Goal: Task Accomplishment & Management: Complete application form

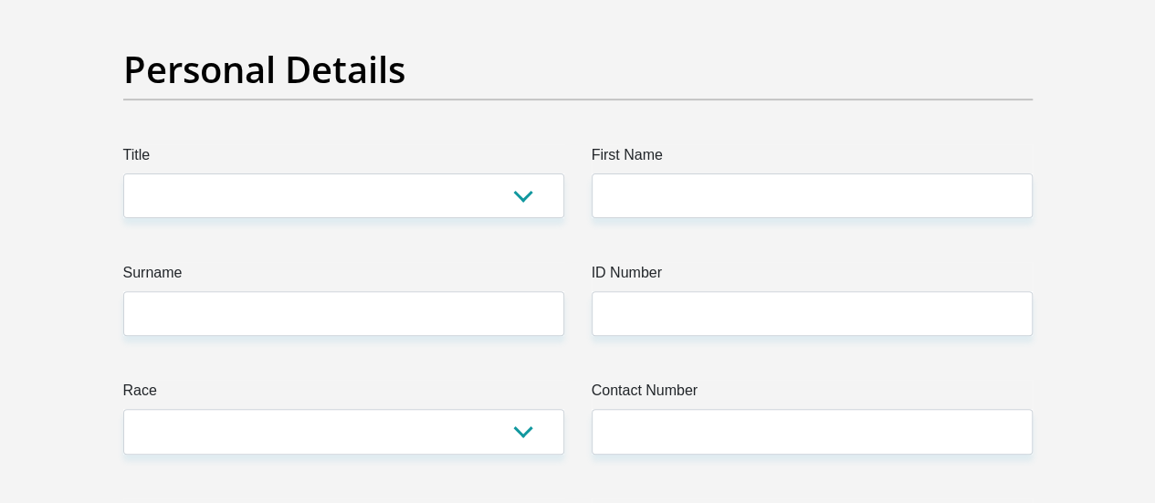
scroll to position [219, 0]
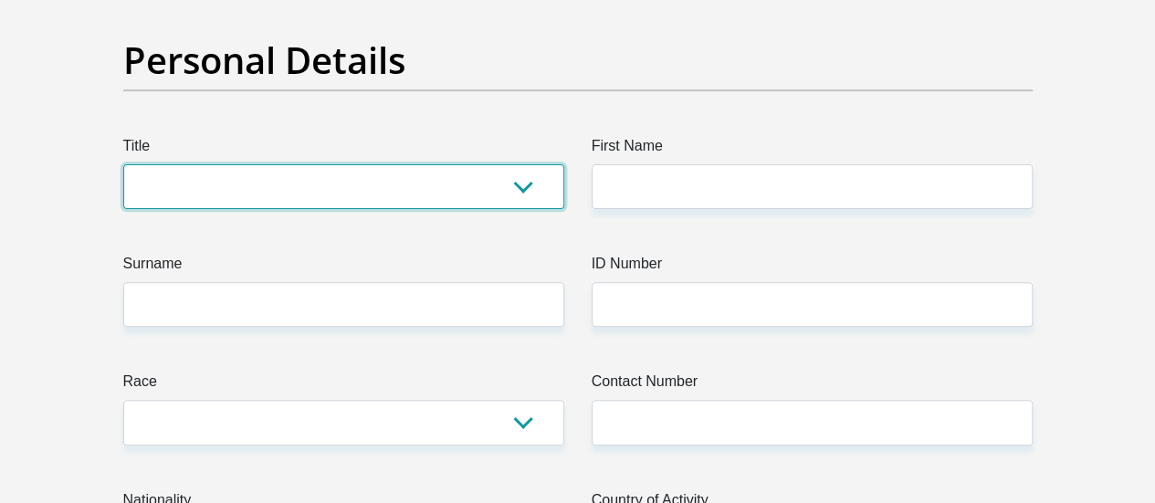
click at [535, 164] on select "Mr Ms Mrs Dr Other" at bounding box center [343, 186] width 441 height 45
select select "Ms"
click at [123, 164] on select "Mr Ms Mrs Dr Other" at bounding box center [343, 186] width 441 height 45
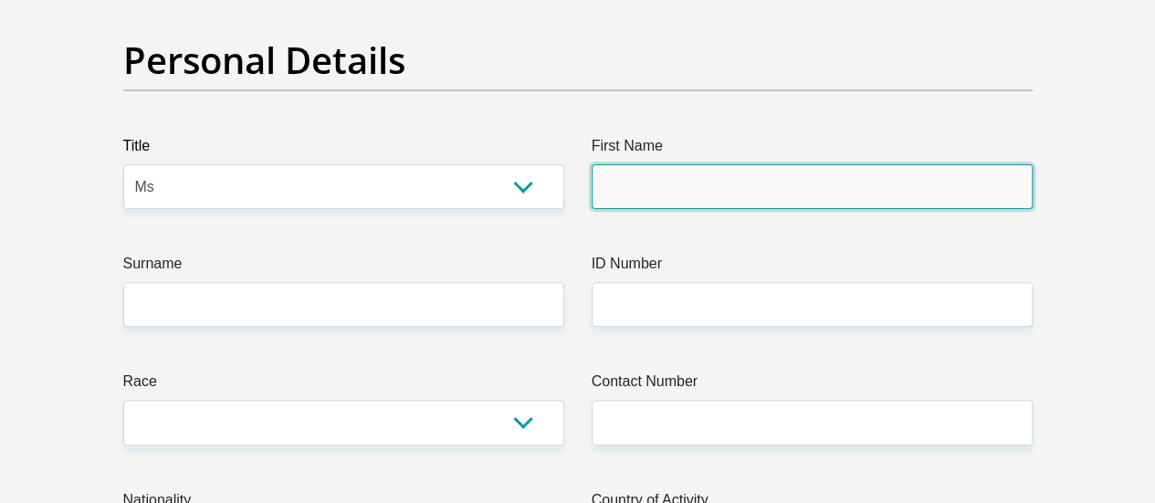
click at [673, 164] on input "First Name" at bounding box center [811, 186] width 441 height 45
type input "Roselyn"
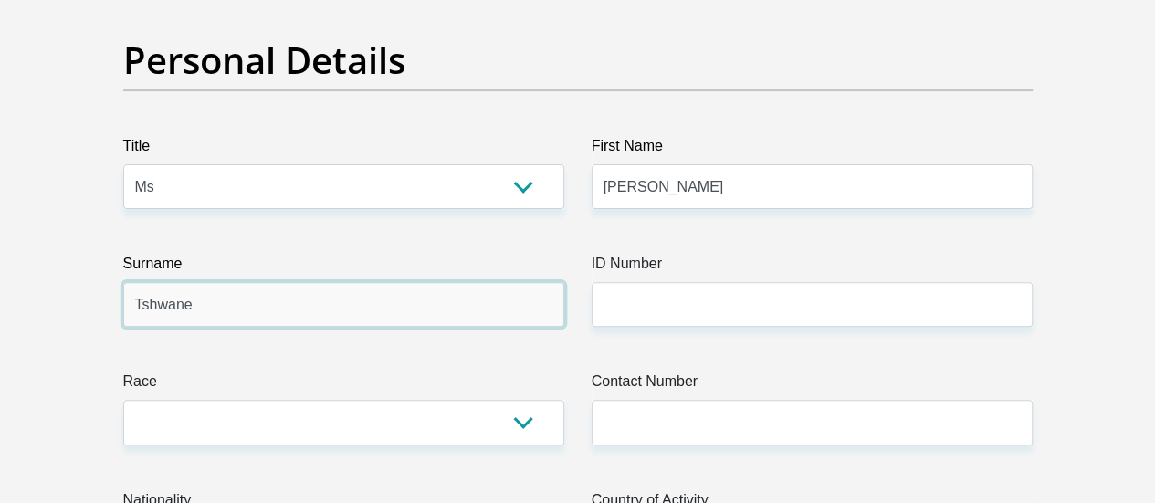
type input "Tshwane"
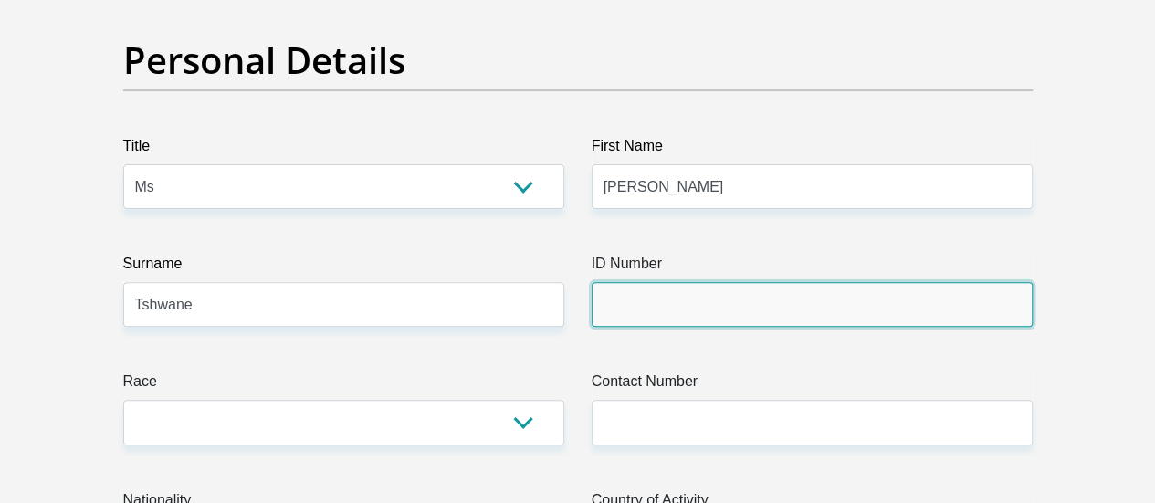
click at [626, 282] on input "ID Number" at bounding box center [811, 304] width 441 height 45
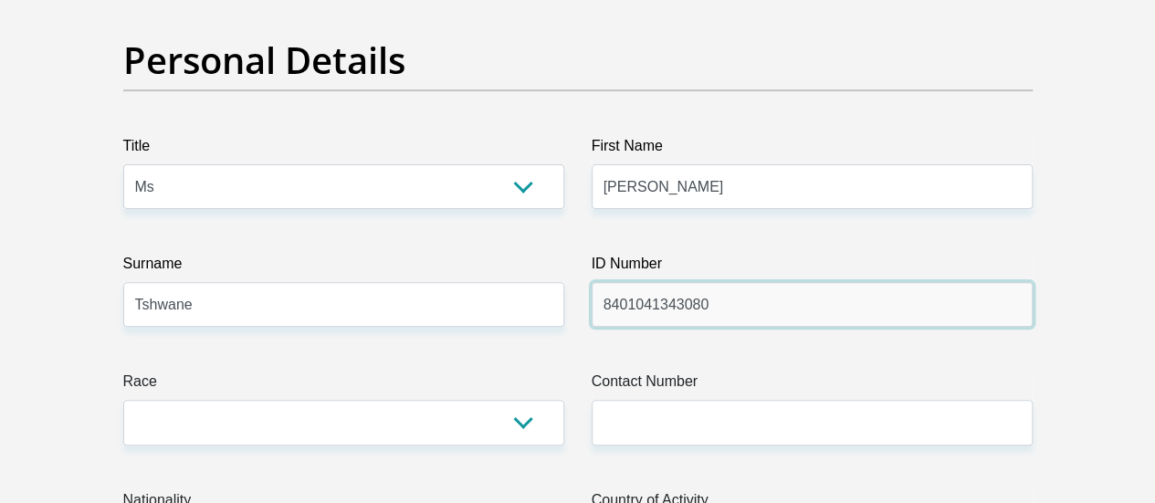
type input "8401041343080"
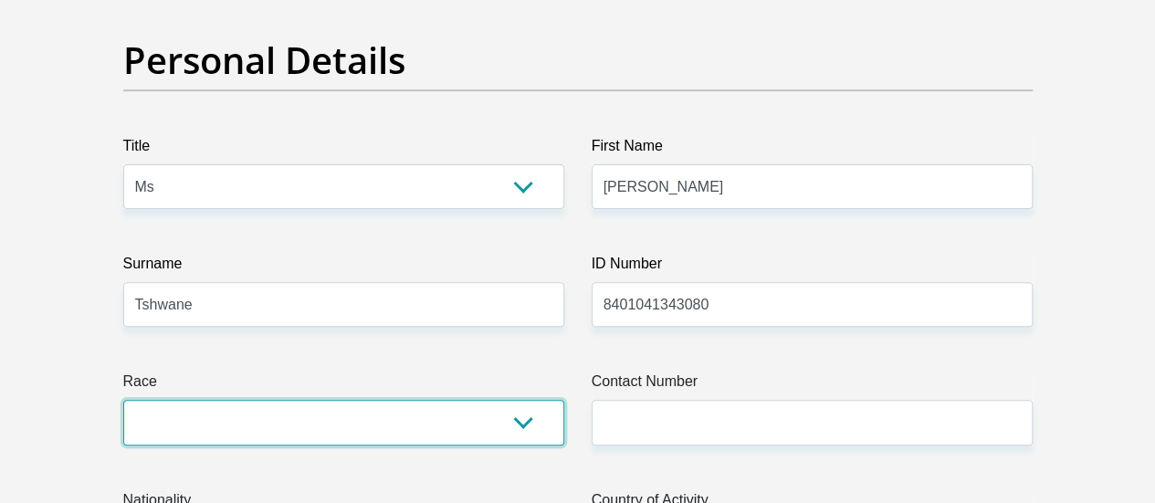
click at [425, 400] on select "Black Coloured Indian White Other" at bounding box center [343, 422] width 441 height 45
select select "1"
click at [123, 400] on select "Black Coloured Indian White Other" at bounding box center [343, 422] width 441 height 45
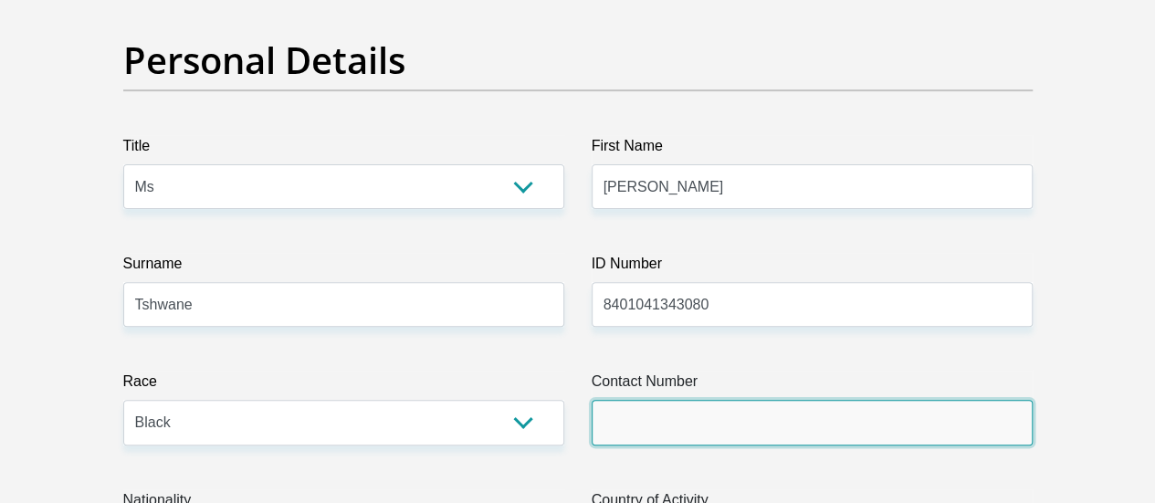
click at [635, 400] on input "Contact Number" at bounding box center [811, 422] width 441 height 45
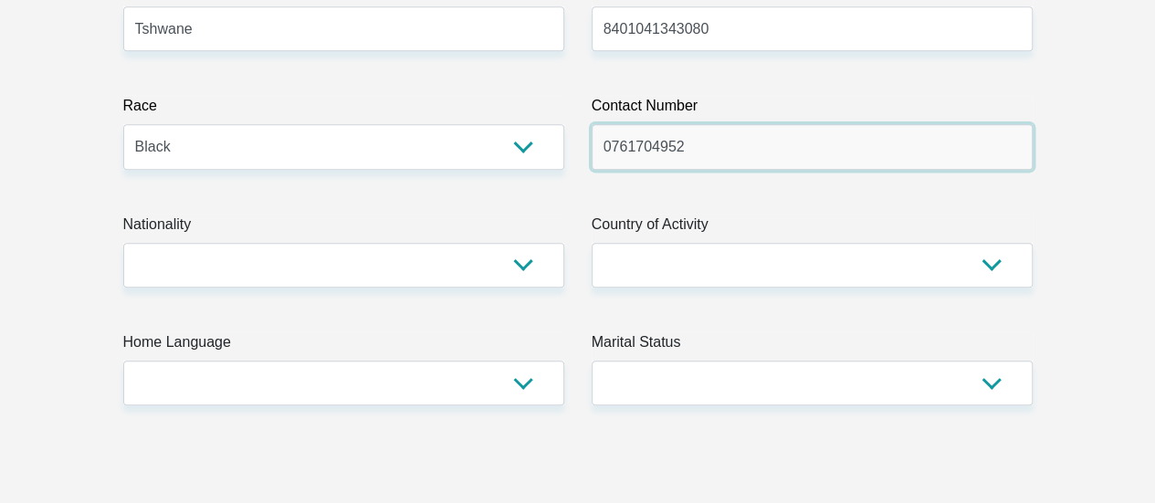
scroll to position [511, 0]
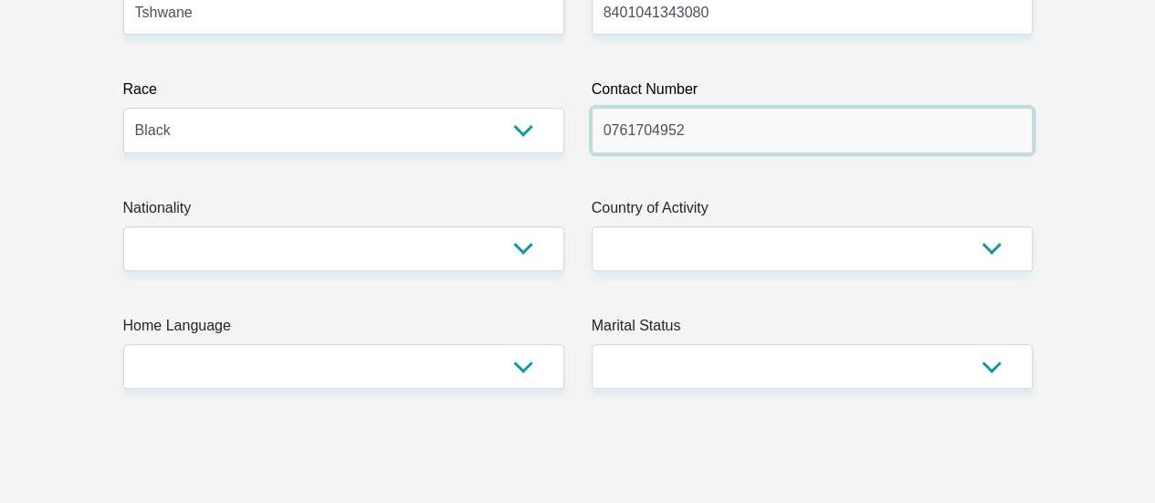
type input "0761704952"
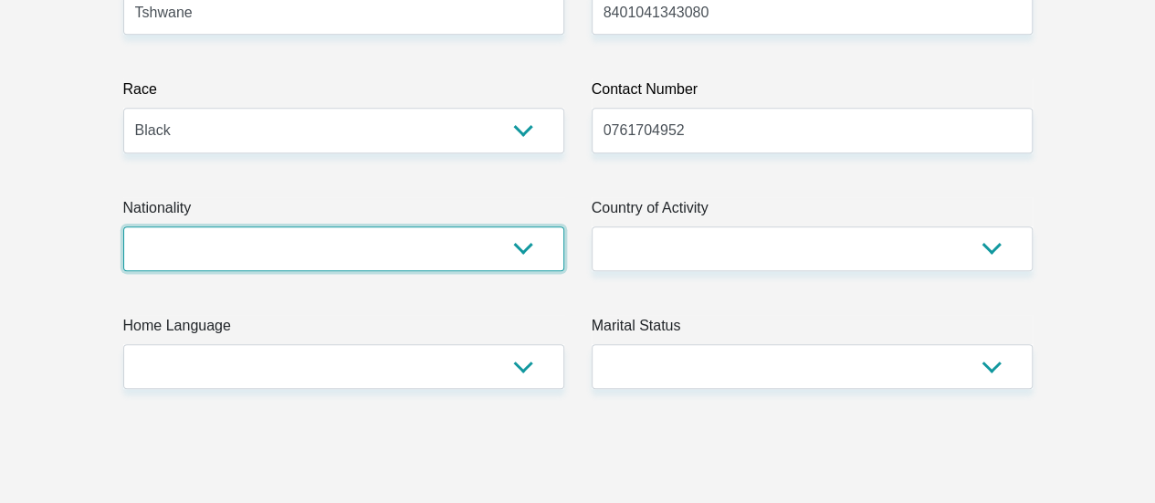
click at [517, 226] on select "South Africa Afghanistan Aland Islands Albania Algeria America Samoa American V…" at bounding box center [343, 248] width 441 height 45
select select "ZAF"
click at [123, 226] on select "South Africa Afghanistan Aland Islands Albania Algeria America Samoa American V…" at bounding box center [343, 248] width 441 height 45
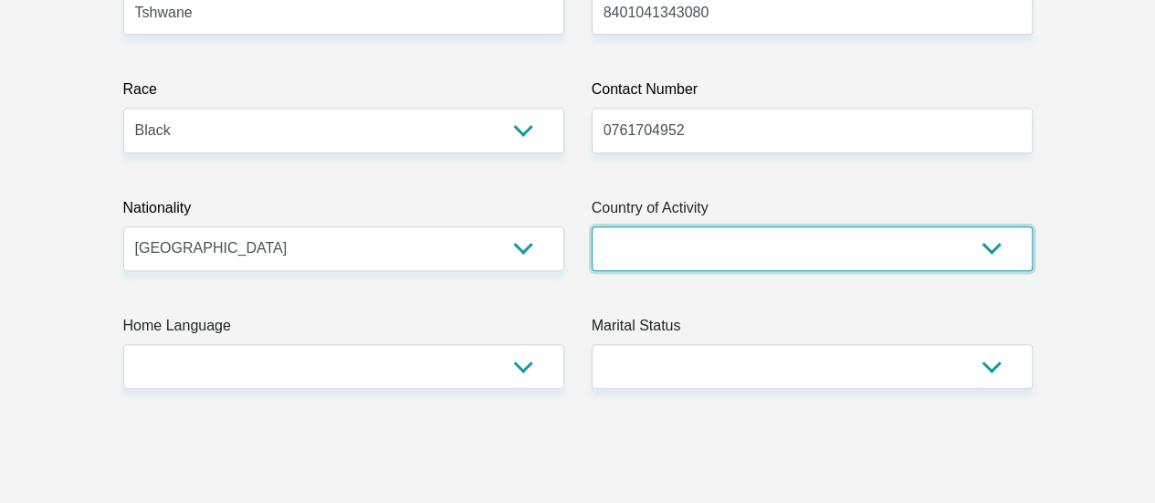
click at [683, 226] on select "South Africa Afghanistan Aland Islands Albania Algeria America Samoa American V…" at bounding box center [811, 248] width 441 height 45
select select "ZAF"
click at [591, 226] on select "South Africa Afghanistan Aland Islands Albania Algeria America Samoa American V…" at bounding box center [811, 248] width 441 height 45
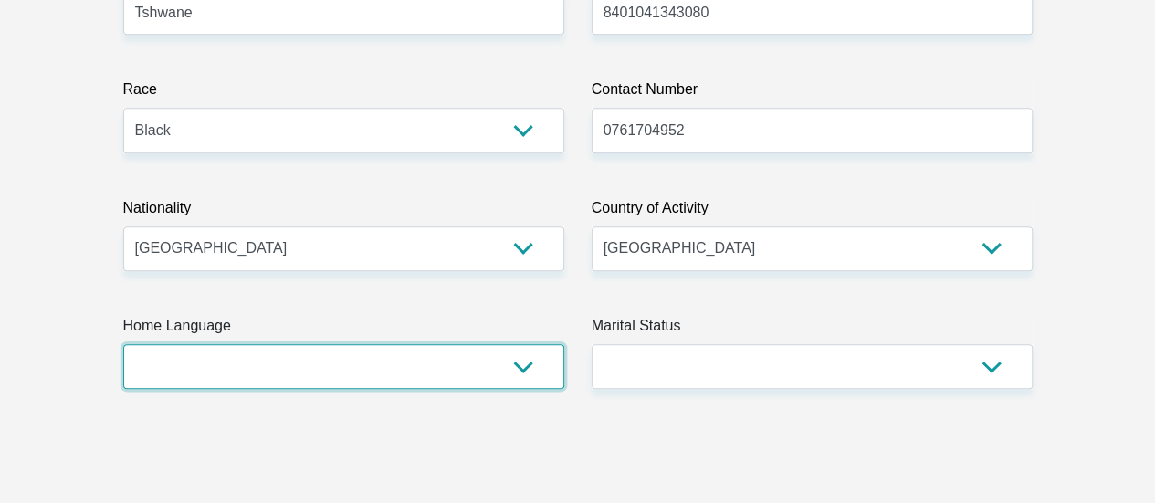
click at [518, 344] on select "Afrikaans English Sepedi South Ndebele Southern Sotho Swati Tsonga Tswana Venda…" at bounding box center [343, 366] width 441 height 45
select select "eng"
click at [123, 344] on select "Afrikaans English Sepedi South Ndebele Southern Sotho Swati Tsonga Tswana Venda…" at bounding box center [343, 366] width 441 height 45
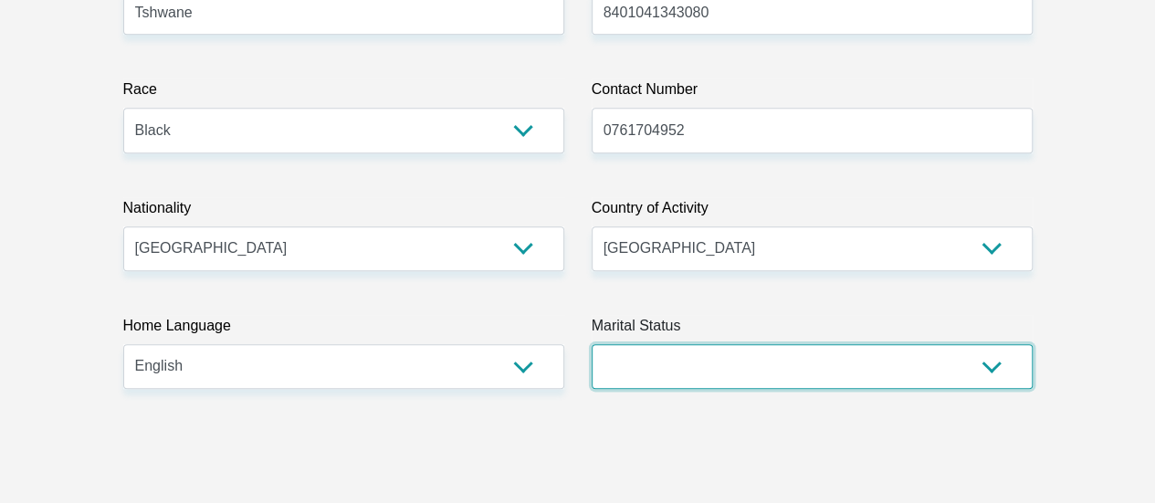
click at [791, 344] on select "Married ANC Single Divorced Widowed Married COP or Customary Law" at bounding box center [811, 366] width 441 height 45
select select "2"
click at [591, 344] on select "Married ANC Single Divorced Widowed Married COP or Customary Law" at bounding box center [811, 366] width 441 height 45
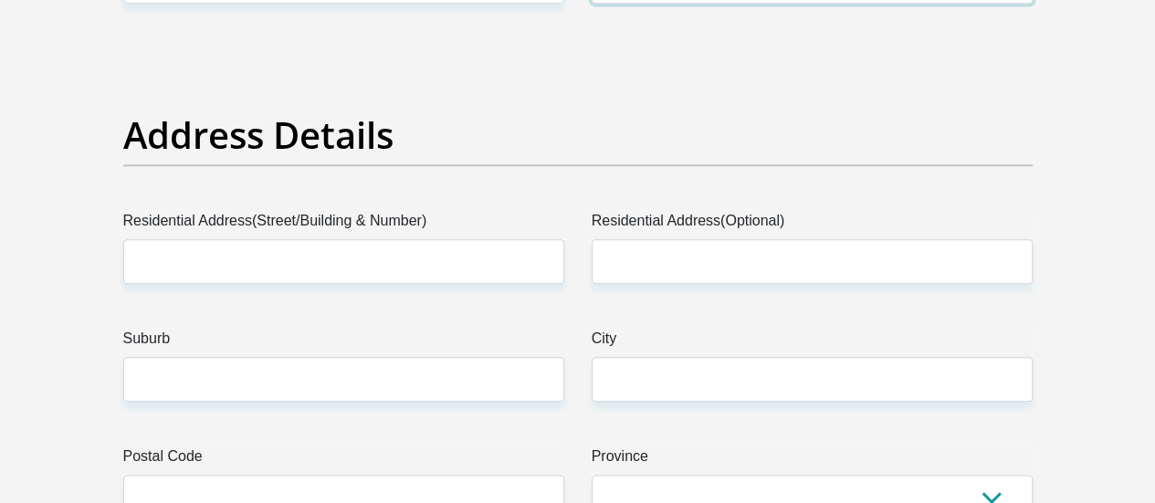
scroll to position [913, 0]
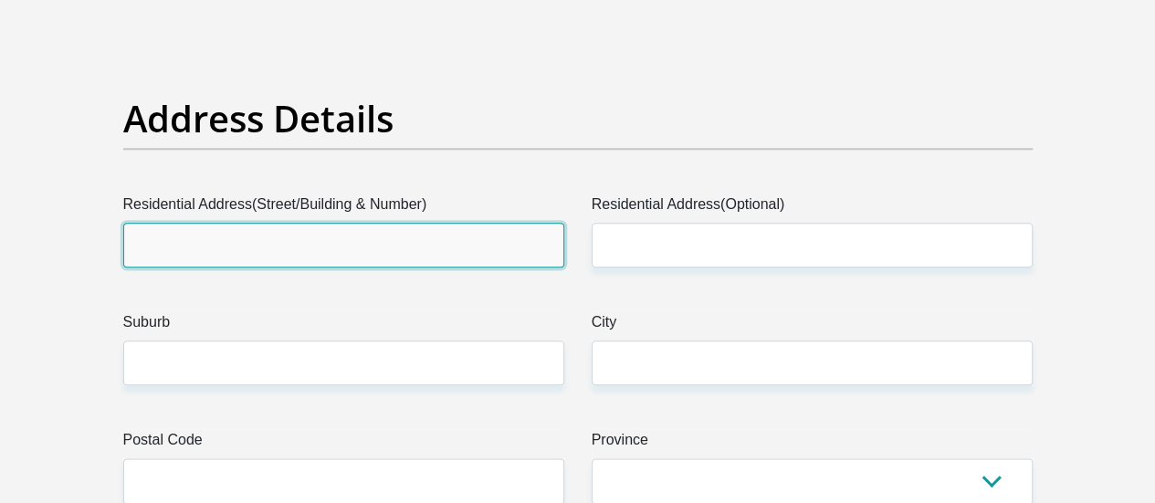
click at [208, 223] on input "Residential Address(Street/Building & Number)" at bounding box center [343, 245] width 441 height 45
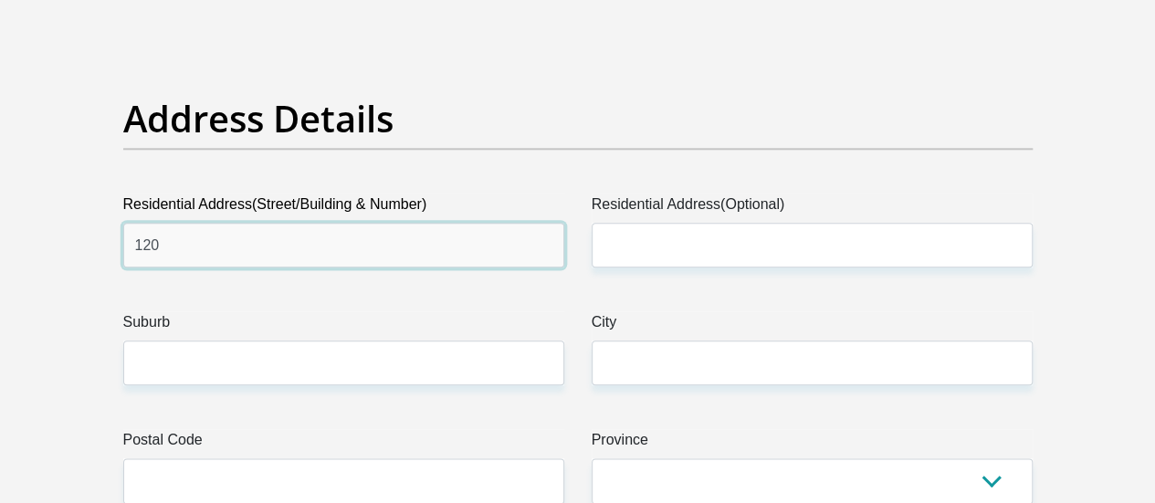
type input "120"
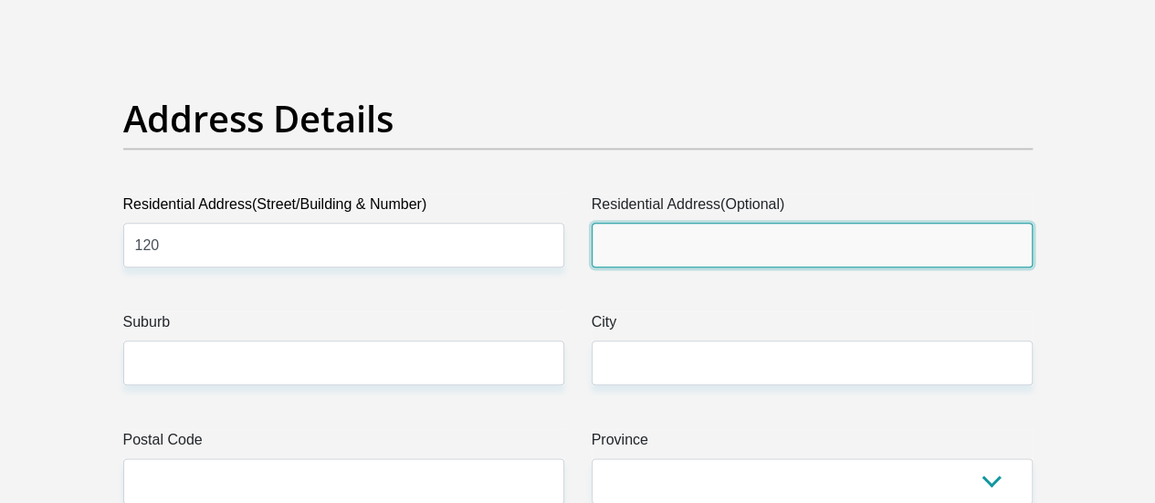
click at [634, 223] on input "Residential Address(Optional)" at bounding box center [811, 245] width 441 height 45
type input "m"
type input "Machavie"
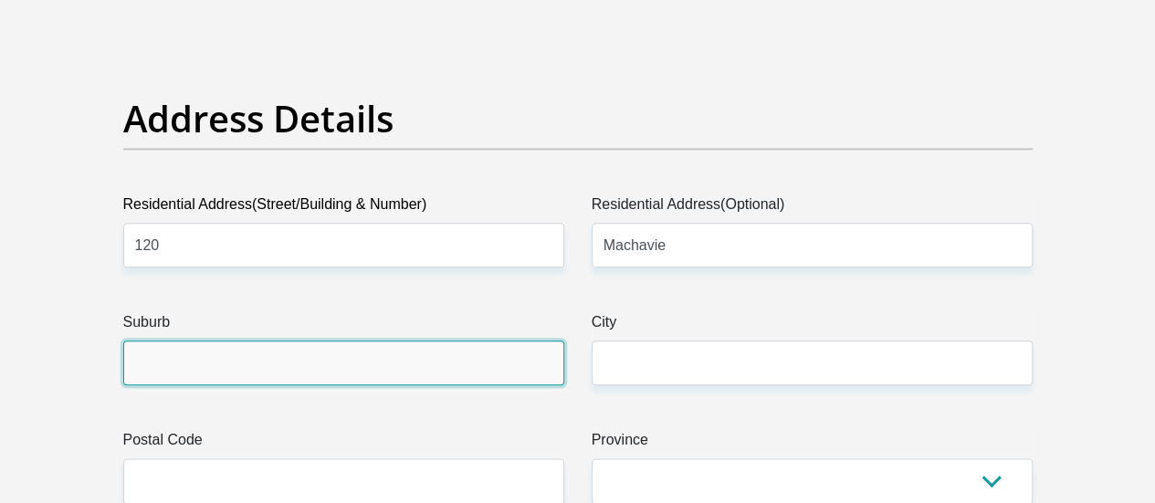
click at [267, 340] on input "Suburb" at bounding box center [343, 362] width 441 height 45
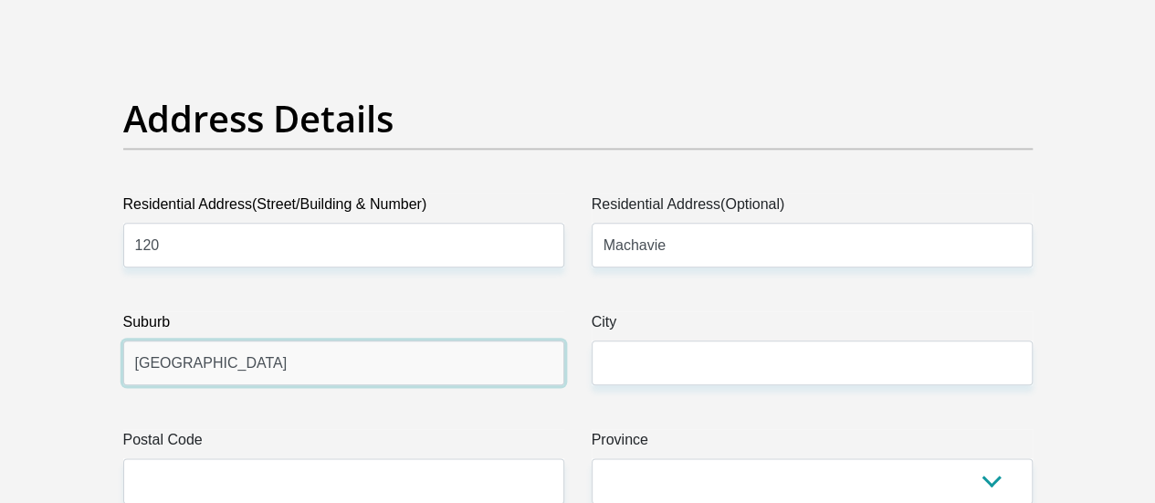
type input "South Hills"
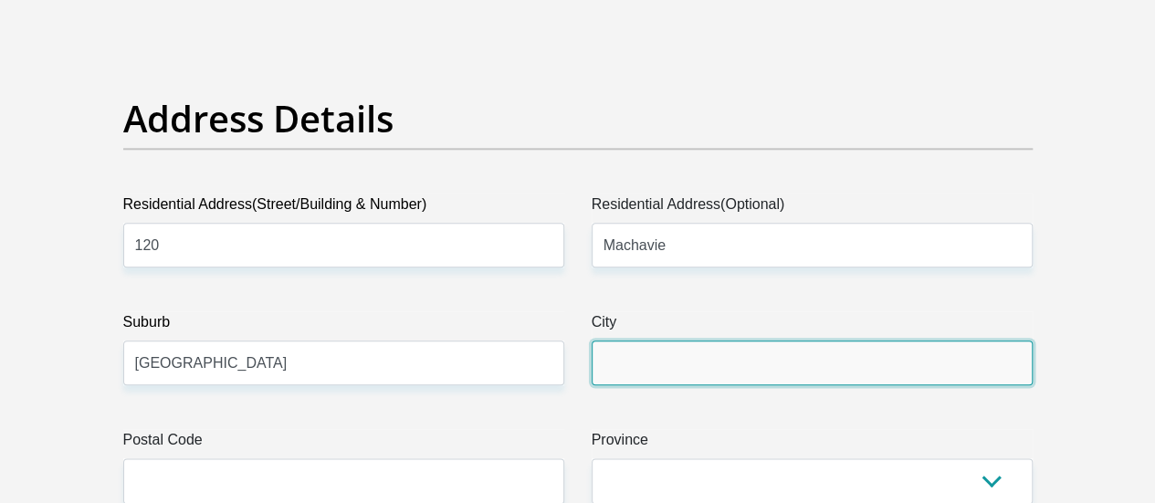
click at [602, 340] on input "City" at bounding box center [811, 362] width 441 height 45
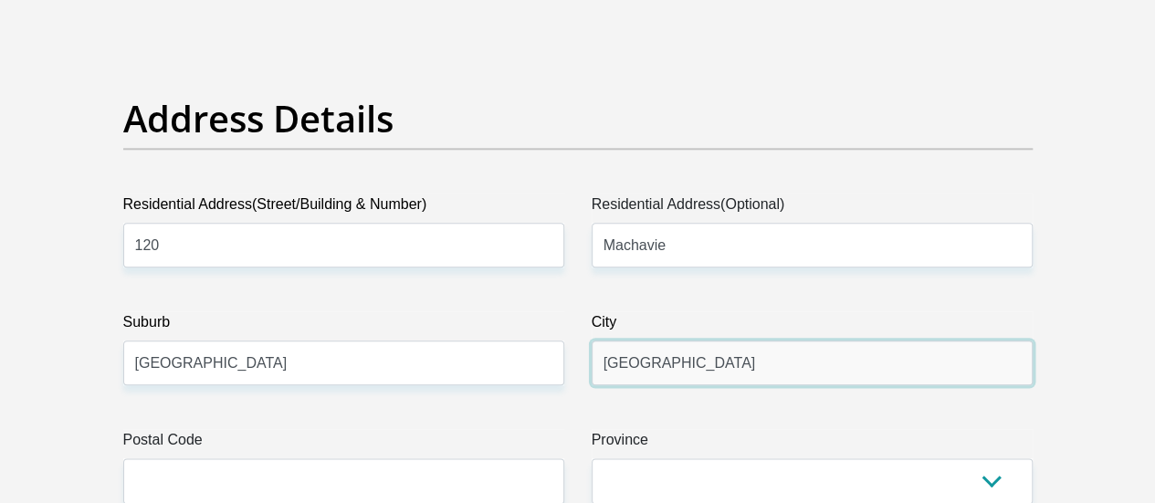
type input "Johannesburg"
drag, startPoint x: 288, startPoint y: 435, endPoint x: 287, endPoint y: 411, distance: 24.7
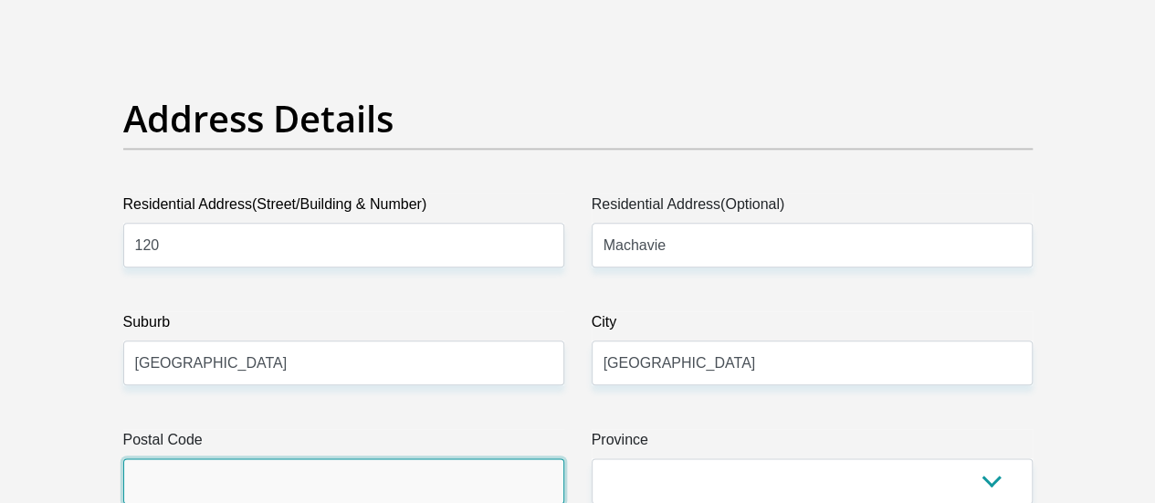
click at [287, 458] on input "Postal Code" at bounding box center [343, 480] width 441 height 45
type input "2197"
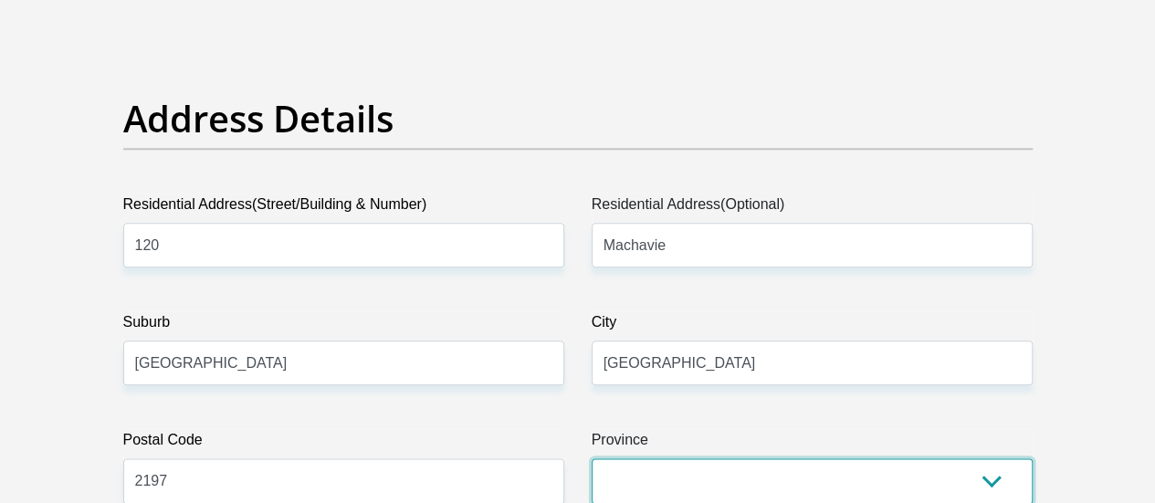
click at [763, 458] on select "Eastern Cape Free State Gauteng KwaZulu-Natal Limpopo Mpumalanga Northern Cape …" at bounding box center [811, 480] width 441 height 45
select select "Gauteng"
click at [591, 458] on select "Eastern Cape Free State Gauteng KwaZulu-Natal Limpopo Mpumalanga Northern Cape …" at bounding box center [811, 480] width 441 height 45
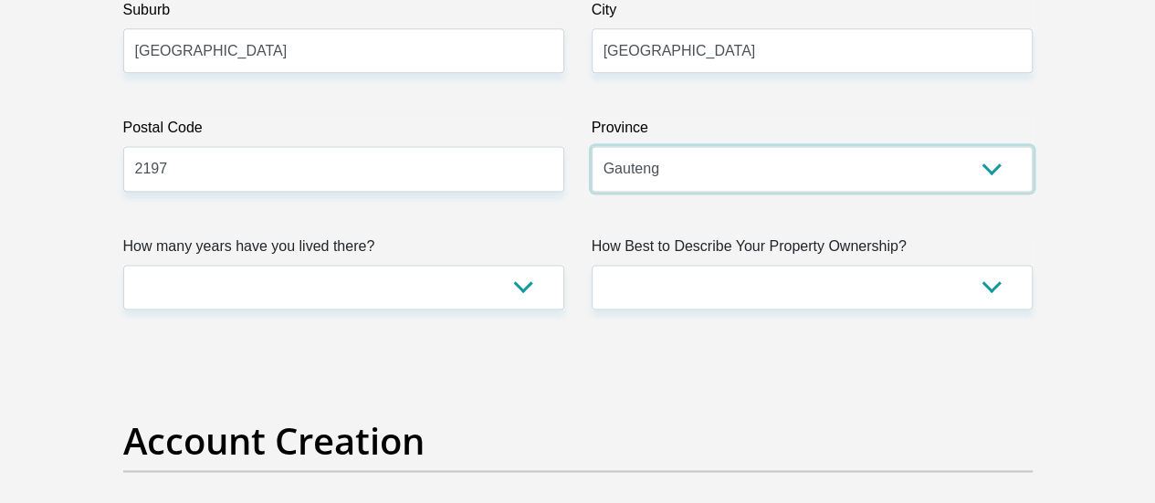
scroll to position [1241, 0]
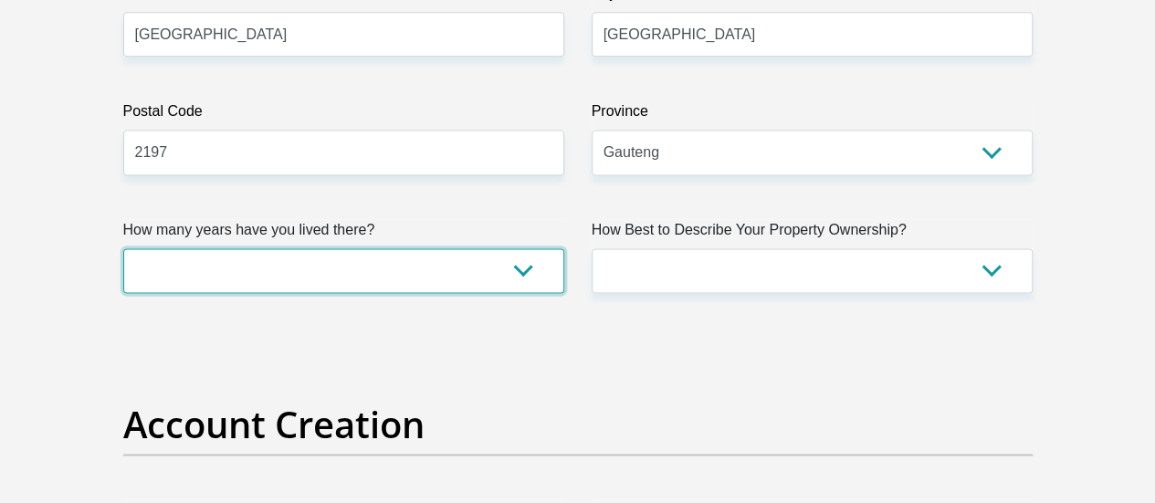
click at [417, 248] on select "less than 1 year 1-3 years 3-5 years 5+ years" at bounding box center [343, 270] width 441 height 45
select select "5"
click at [123, 248] on select "less than 1 year 1-3 years 3-5 years 5+ years" at bounding box center [343, 270] width 441 height 45
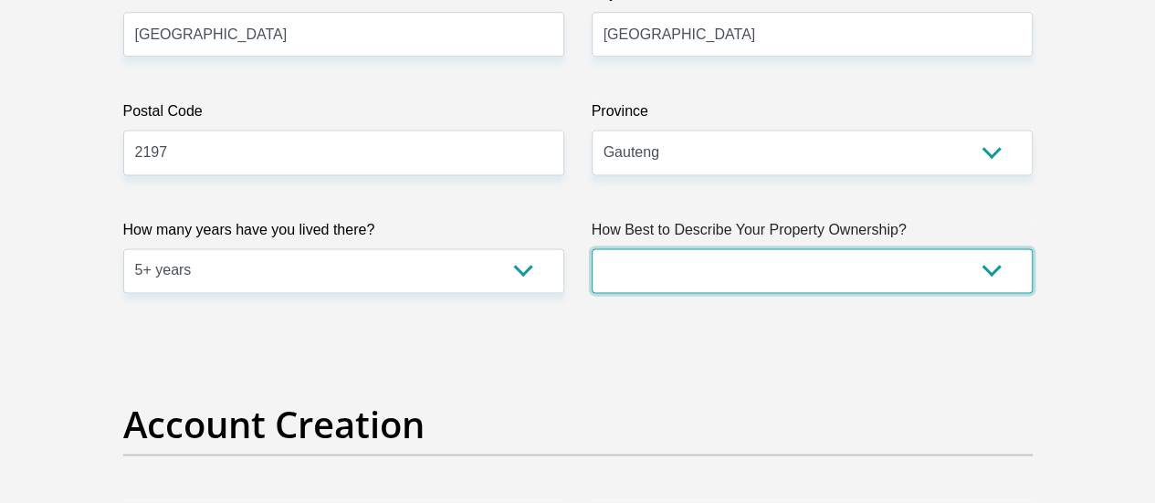
click at [721, 248] on select "Owned Rented Family Owned Company Dwelling" at bounding box center [811, 270] width 441 height 45
select select "Rented"
click at [591, 248] on select "Owned Rented Family Owned Company Dwelling" at bounding box center [811, 270] width 441 height 45
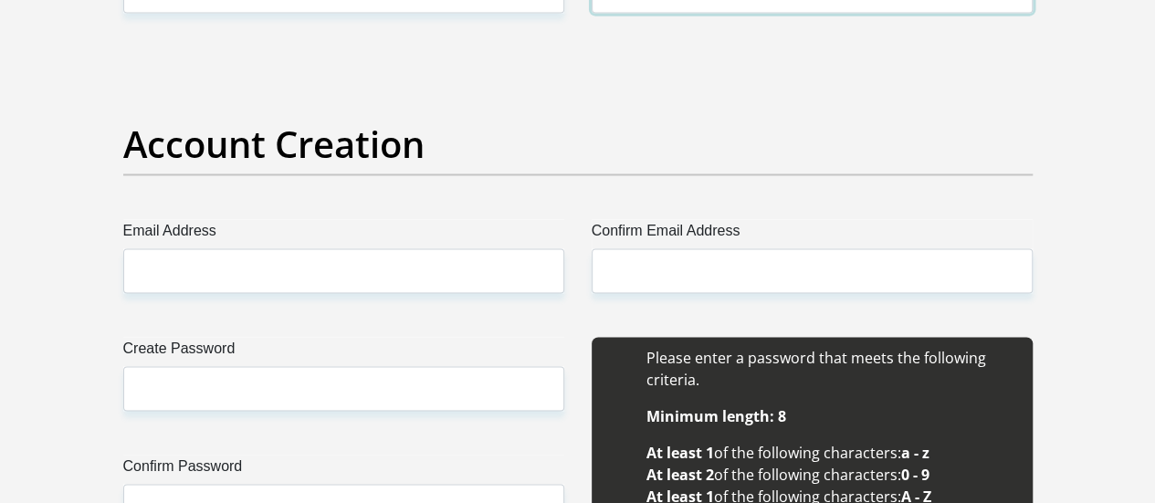
scroll to position [1533, 0]
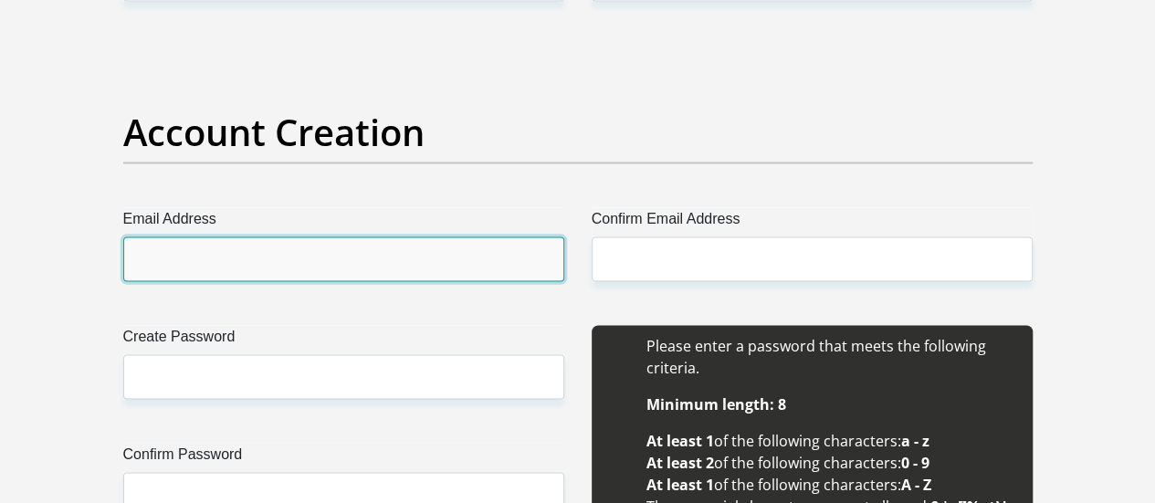
click at [178, 236] on input "Email Address" at bounding box center [343, 258] width 441 height 45
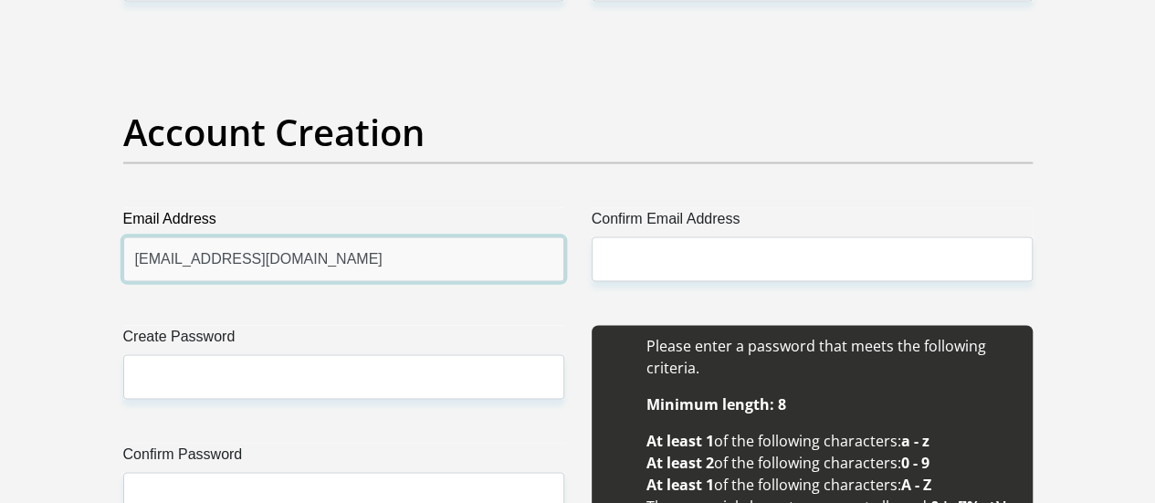
type input "roselynfavor@gmail.com"
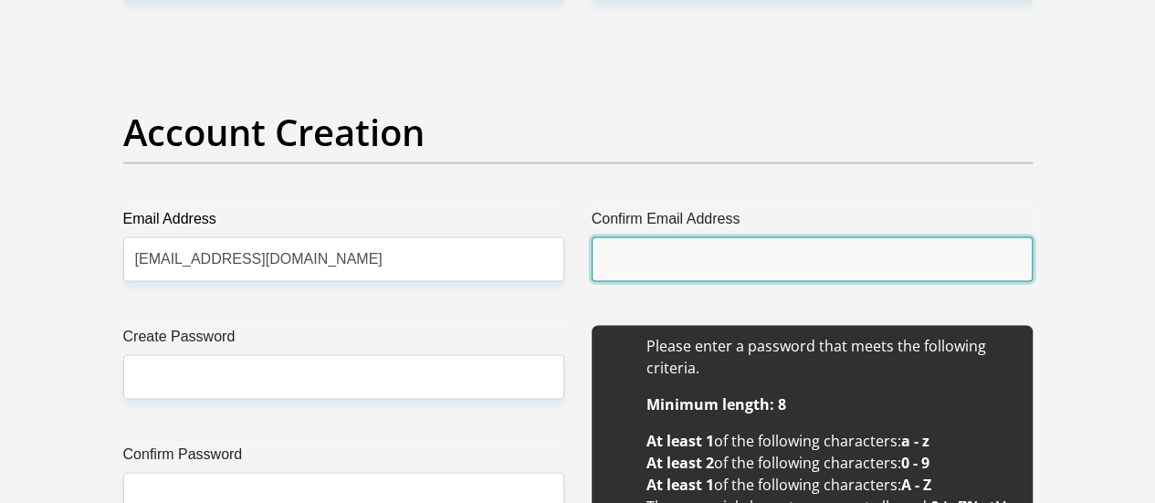
click at [646, 236] on input "Confirm Email Address" at bounding box center [811, 258] width 441 height 45
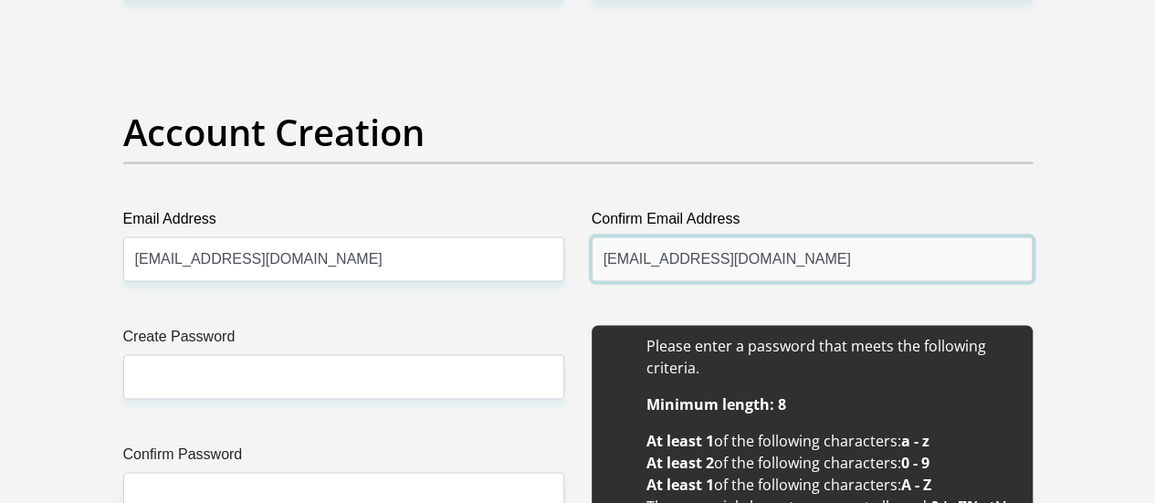
type input "roselynfavor@gmail.com"
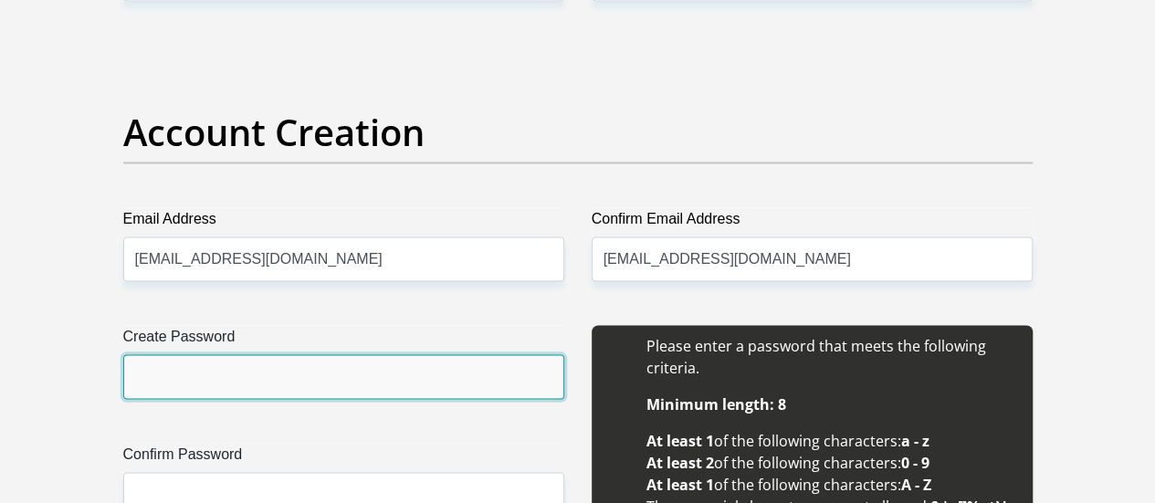
click at [270, 354] on input "Create Password" at bounding box center [343, 376] width 441 height 45
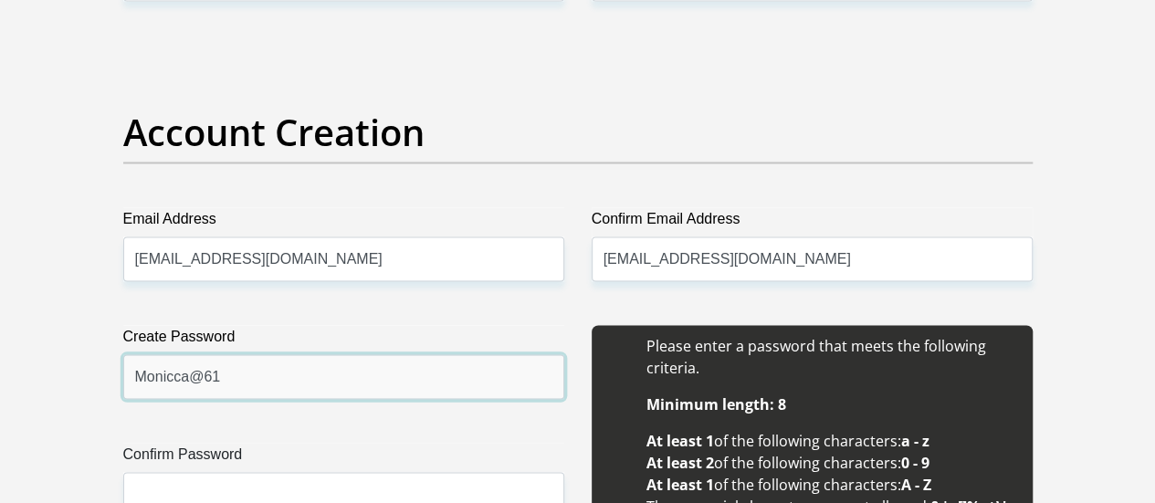
type input "Monicca@61"
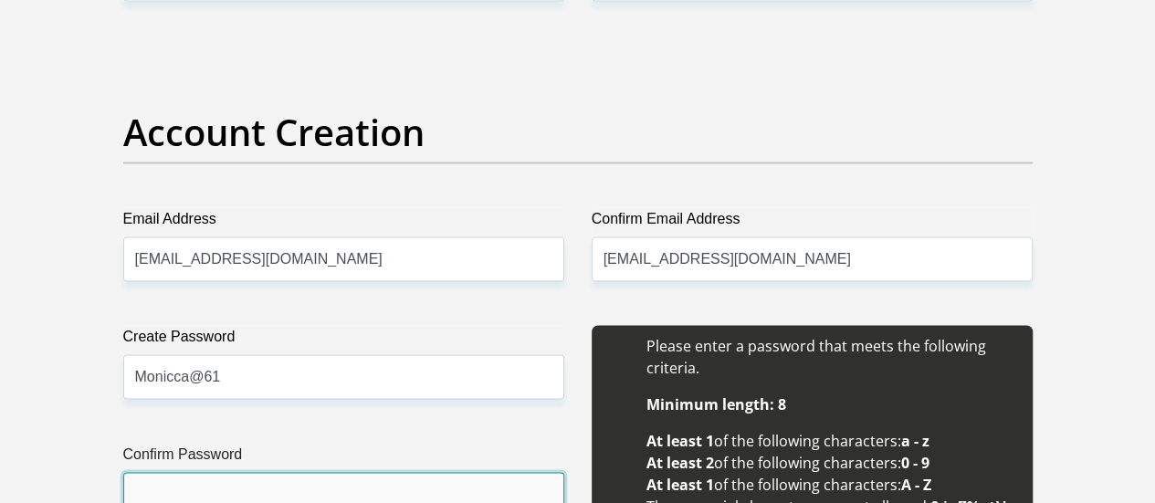
click at [191, 472] on input "Confirm Password" at bounding box center [343, 494] width 441 height 45
type input "Monicca@61"
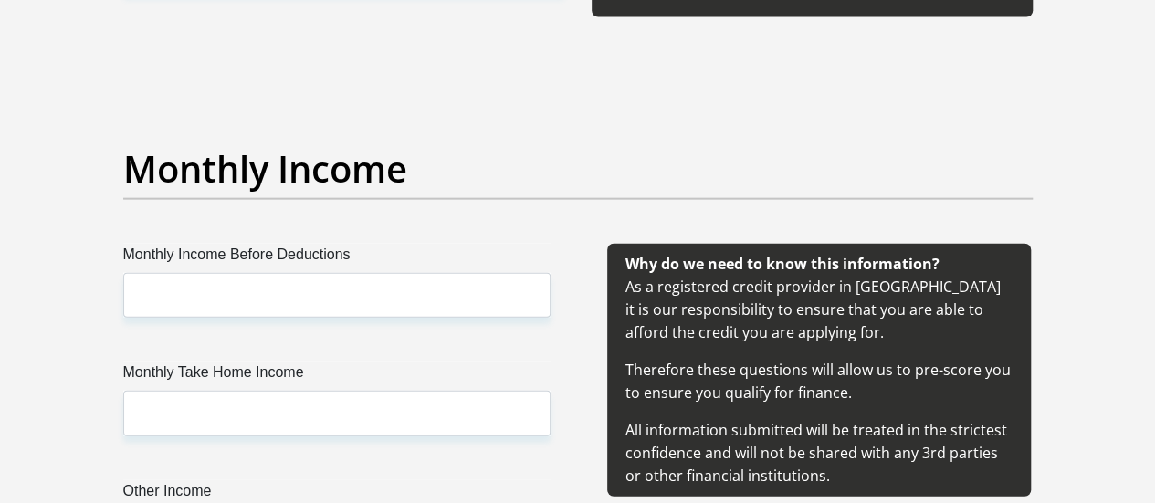
scroll to position [2093, 0]
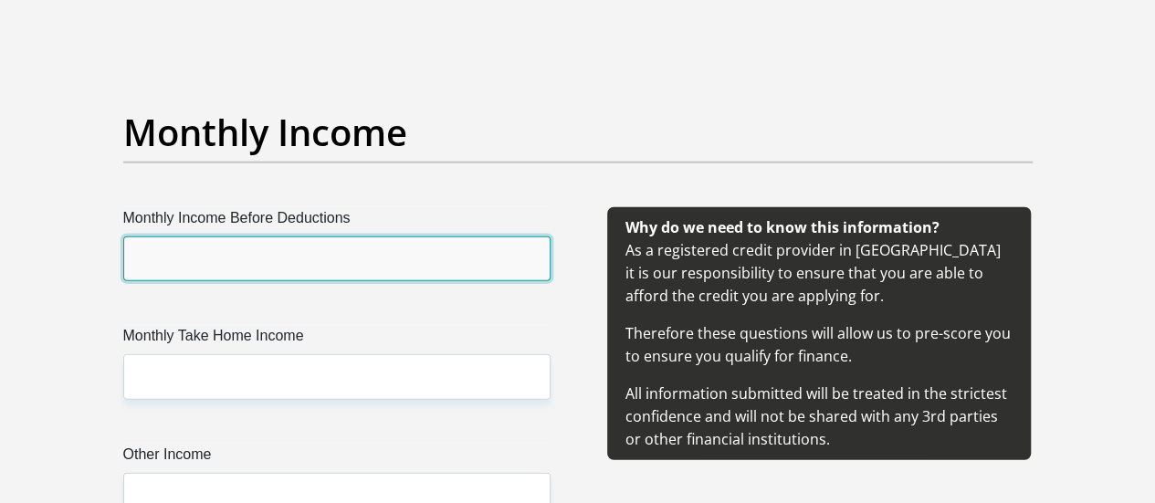
click at [185, 236] on input "Monthly Income Before Deductions" at bounding box center [336, 258] width 427 height 45
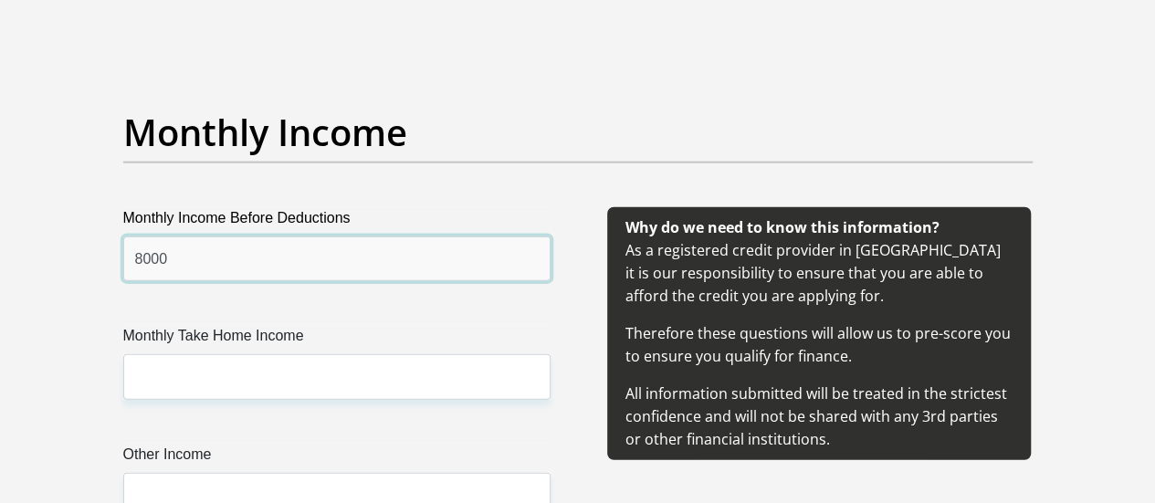
type input "8000"
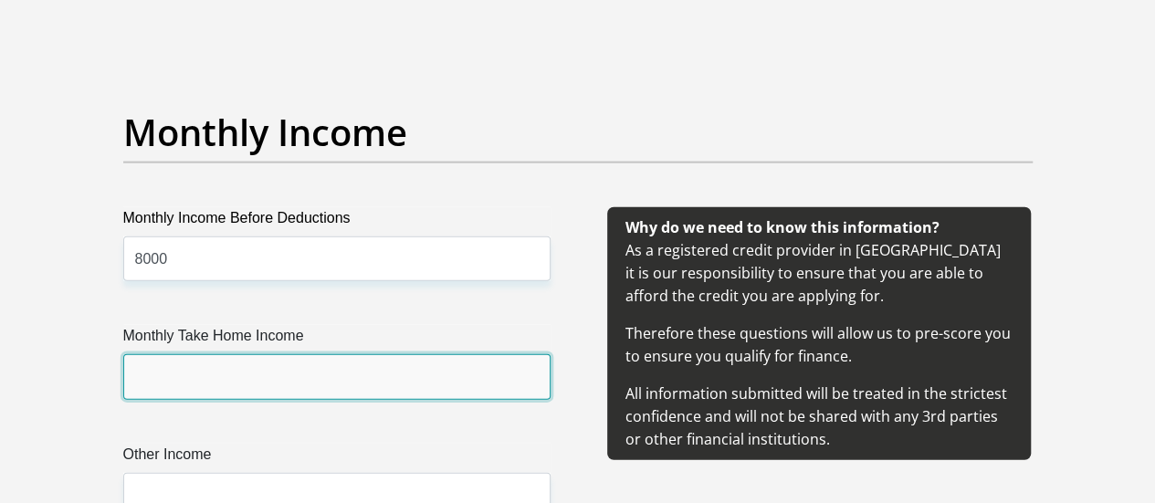
click at [169, 354] on input "Monthly Take Home Income" at bounding box center [336, 376] width 427 height 45
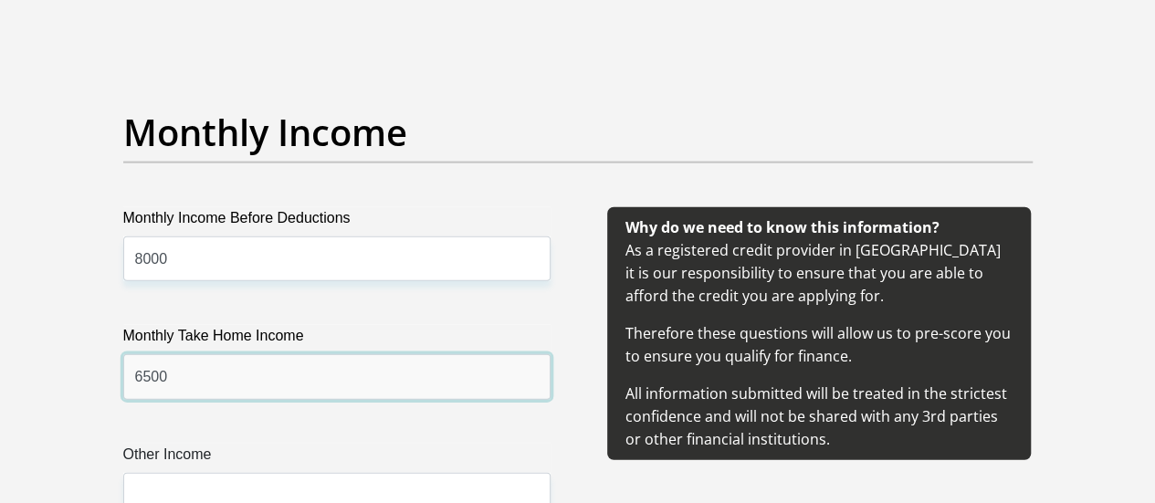
type input "6500"
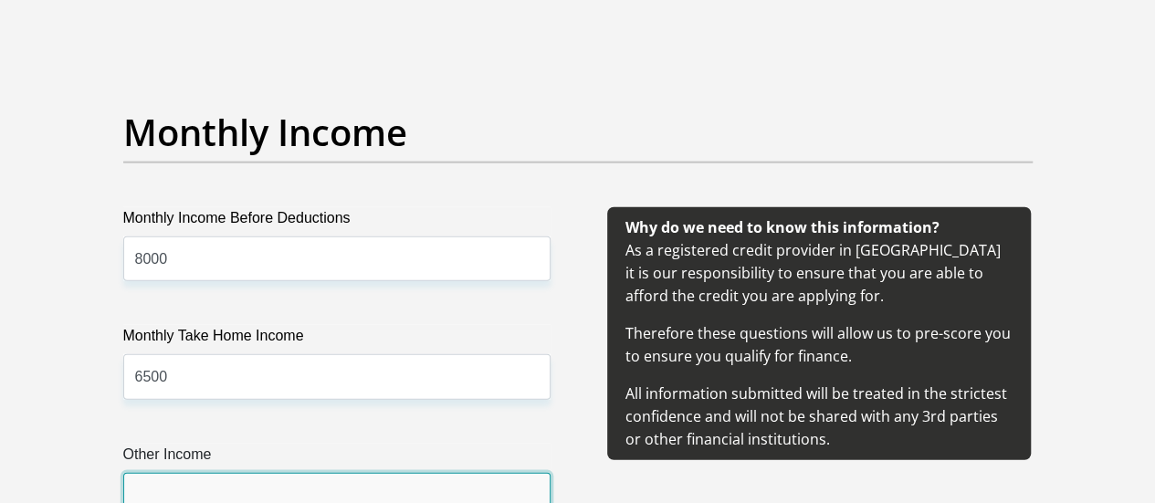
click at [211, 473] on input "Other Income" at bounding box center [336, 495] width 427 height 45
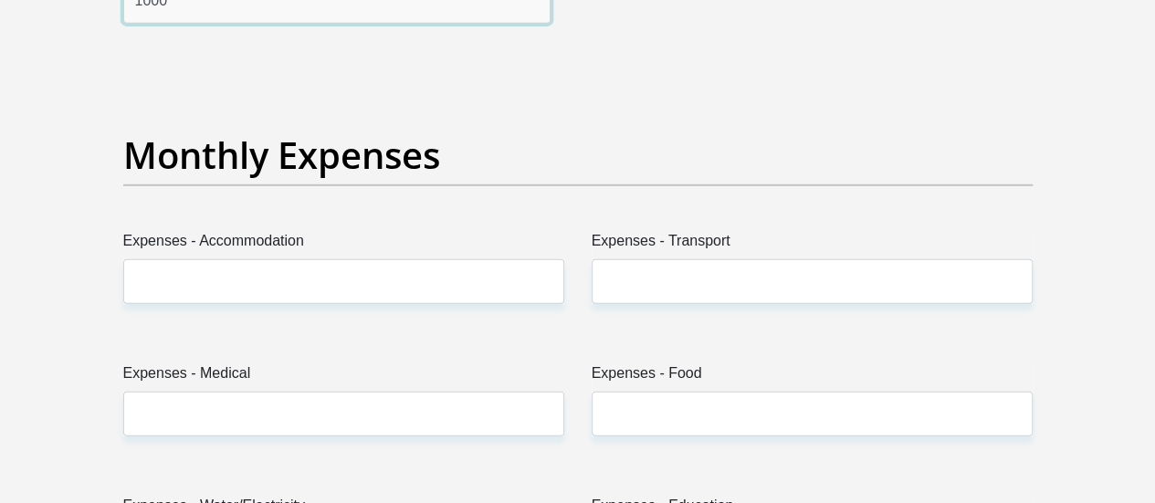
scroll to position [2604, 0]
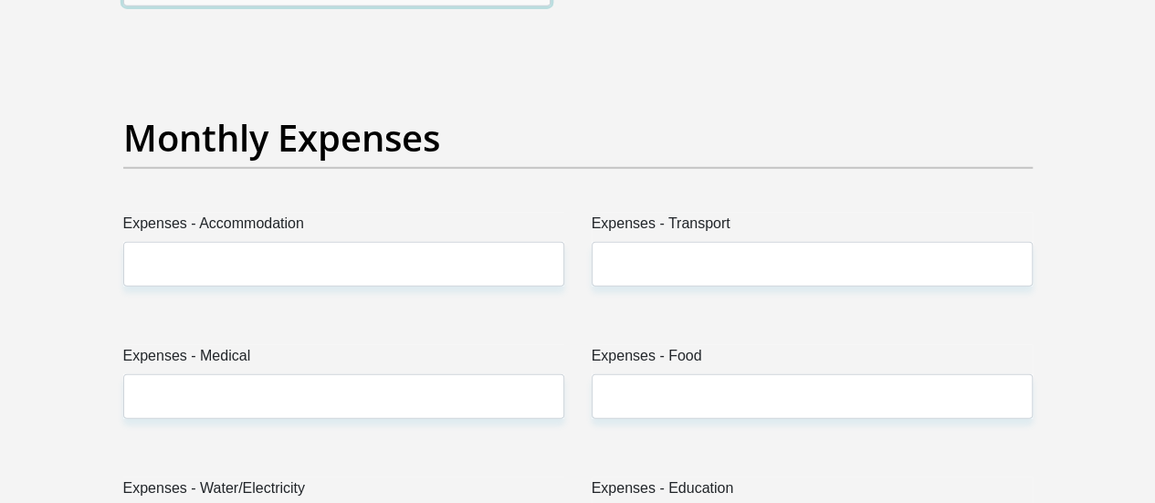
type input "1000"
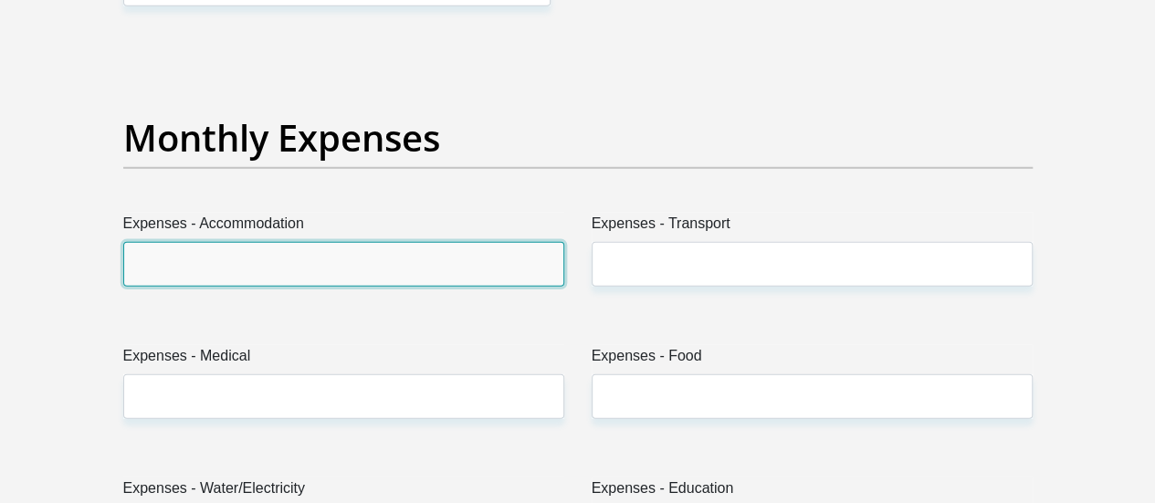
click at [276, 242] on input "Expenses - Accommodation" at bounding box center [343, 264] width 441 height 45
type input "1000"
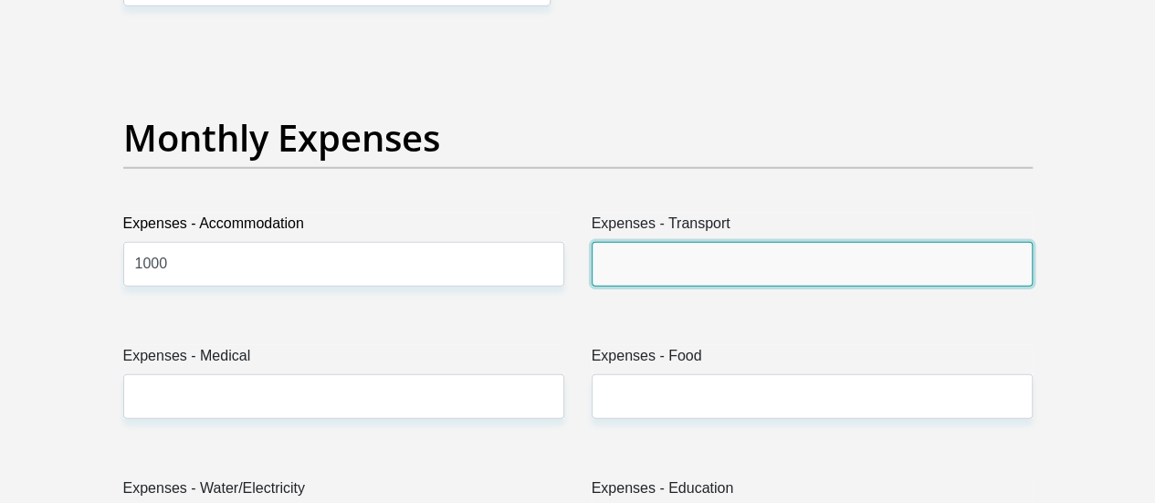
click at [617, 242] on input "Expenses - Transport" at bounding box center [811, 264] width 441 height 45
type input "1200"
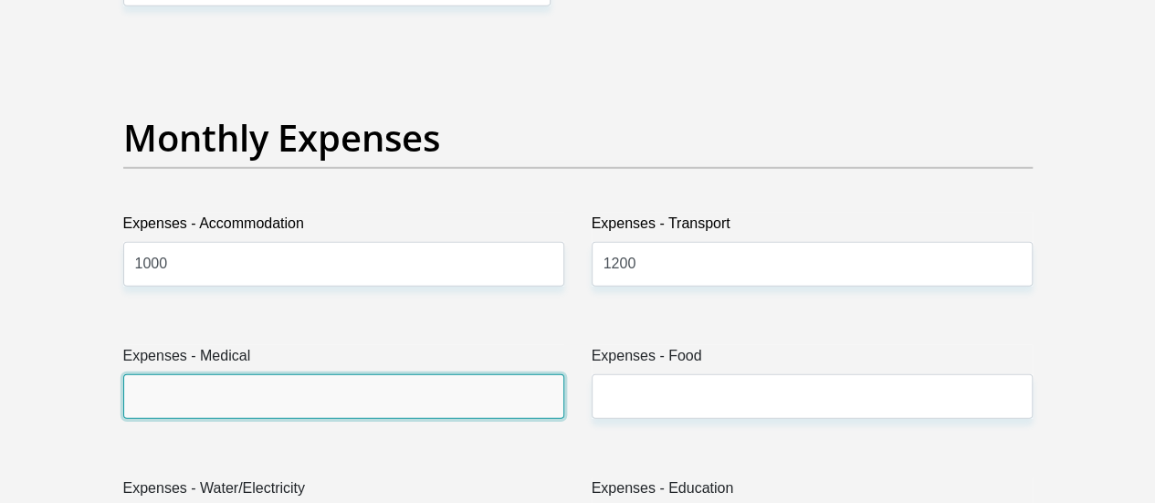
click at [323, 374] on input "Expenses - Medical" at bounding box center [343, 396] width 441 height 45
type input "0"
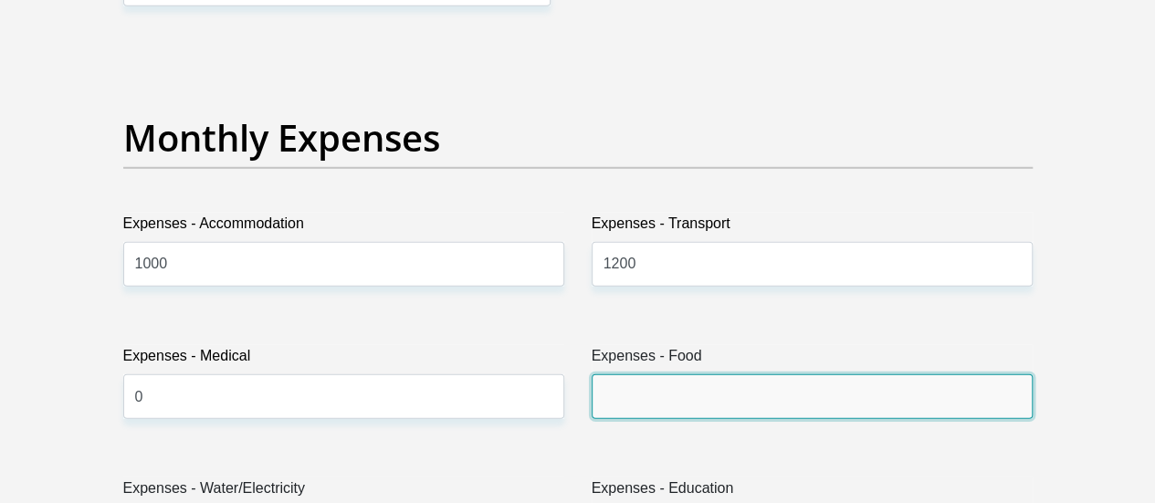
click at [632, 374] on input "Expenses - Food" at bounding box center [811, 396] width 441 height 45
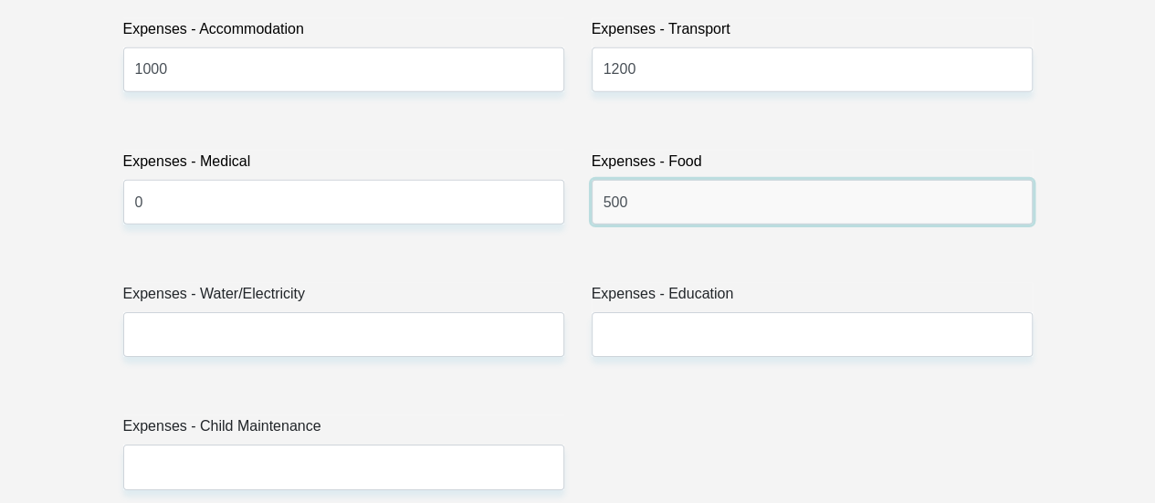
scroll to position [2823, 0]
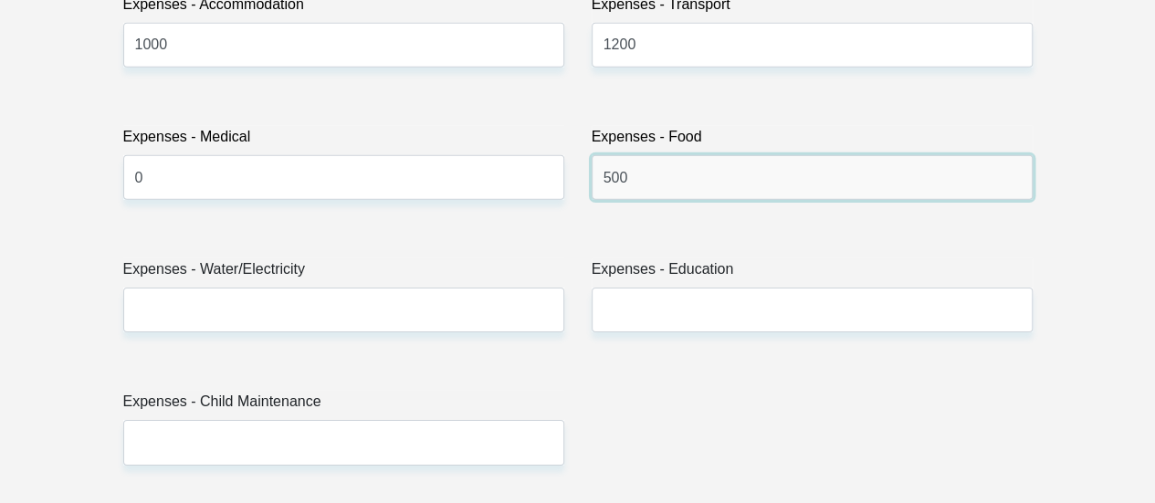
type input "500"
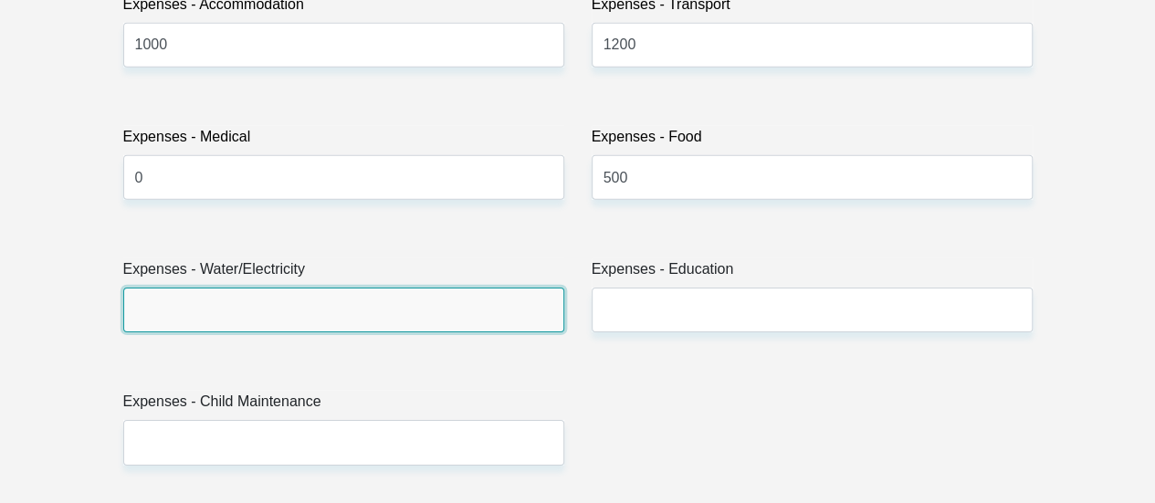
click at [162, 288] on input "Expenses - Water/Electricity" at bounding box center [343, 310] width 441 height 45
type input "220"
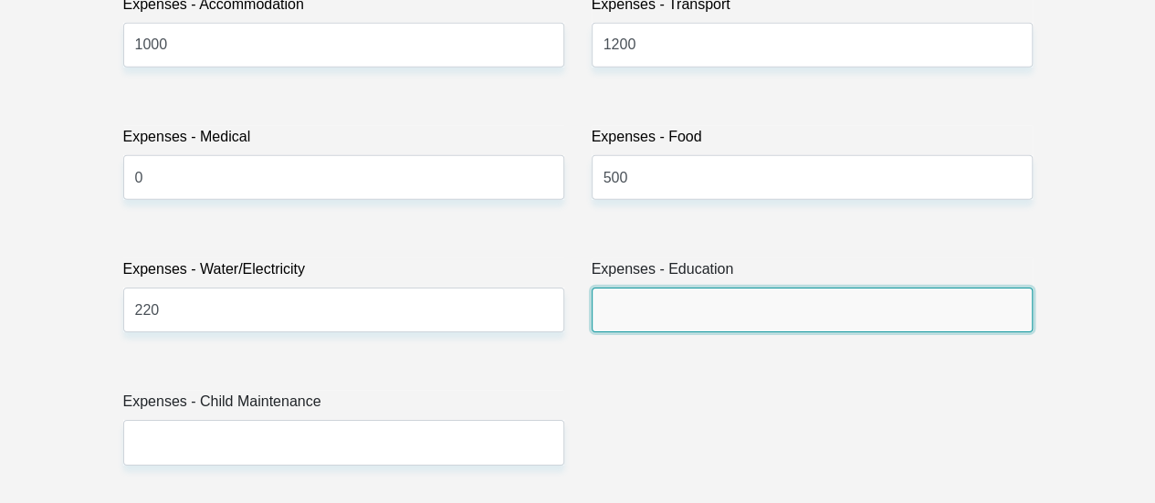
click at [658, 288] on input "Expenses - Education" at bounding box center [811, 310] width 441 height 45
type input "0"
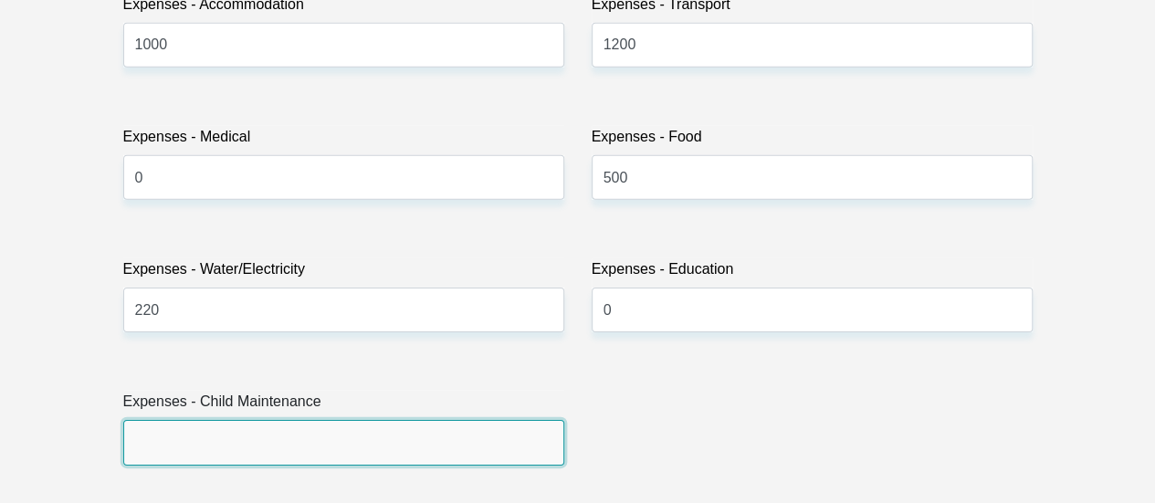
click at [159, 420] on input "Expenses - Child Maintenance" at bounding box center [343, 442] width 441 height 45
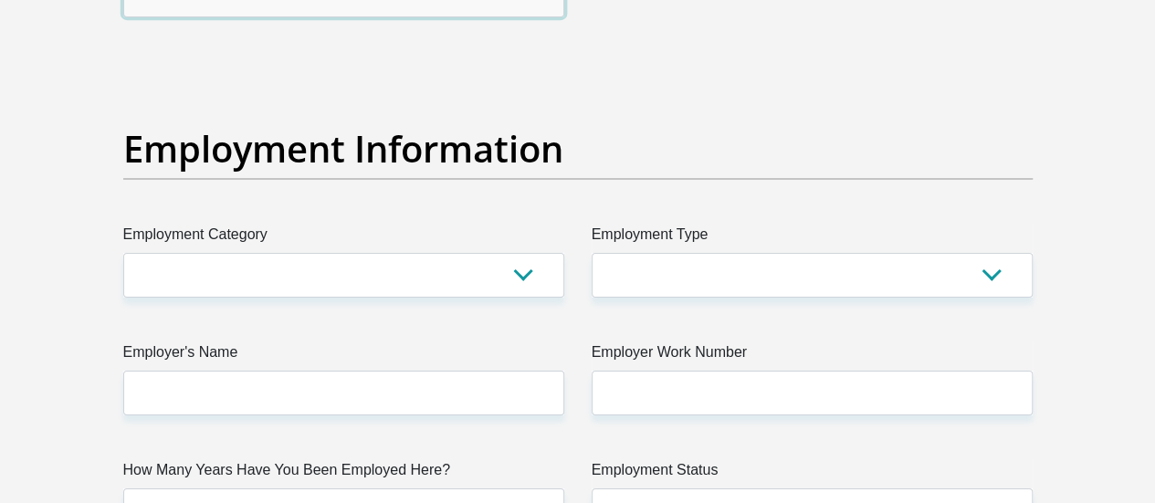
scroll to position [3298, 0]
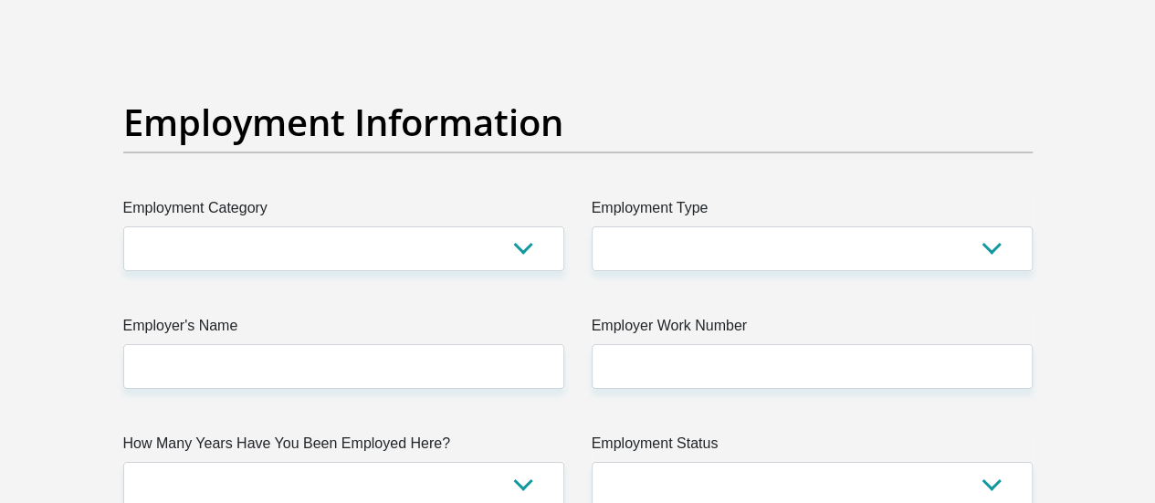
type input "0"
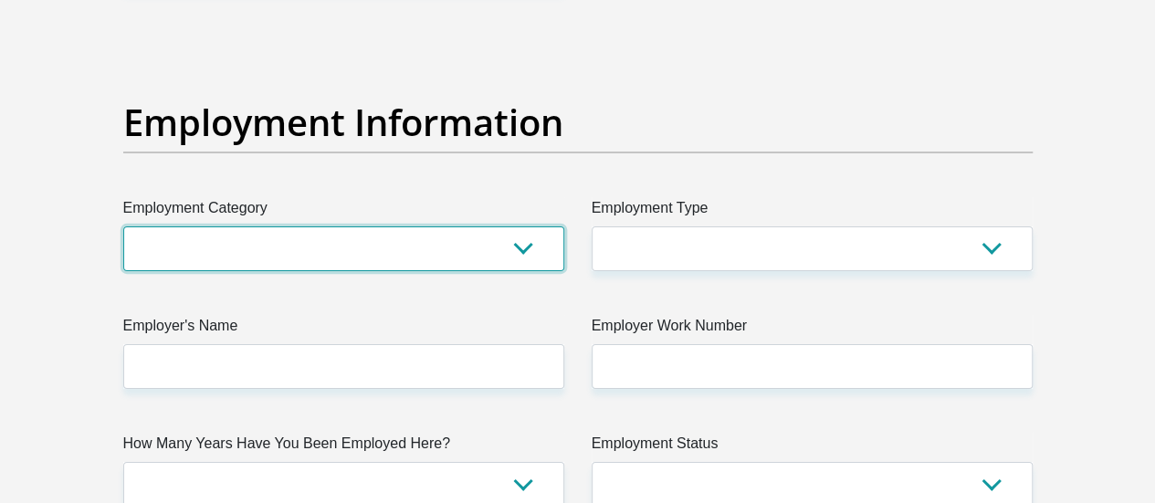
click at [527, 226] on select "AGRICULTURE ALCOHOL & TOBACCO CONSTRUCTION MATERIALS METALLURGY EQUIPMENT FOR R…" at bounding box center [343, 248] width 441 height 45
select select "17"
click at [123, 226] on select "AGRICULTURE ALCOHOL & TOBACCO CONSTRUCTION MATERIALS METALLURGY EQUIPMENT FOR R…" at bounding box center [343, 248] width 441 height 45
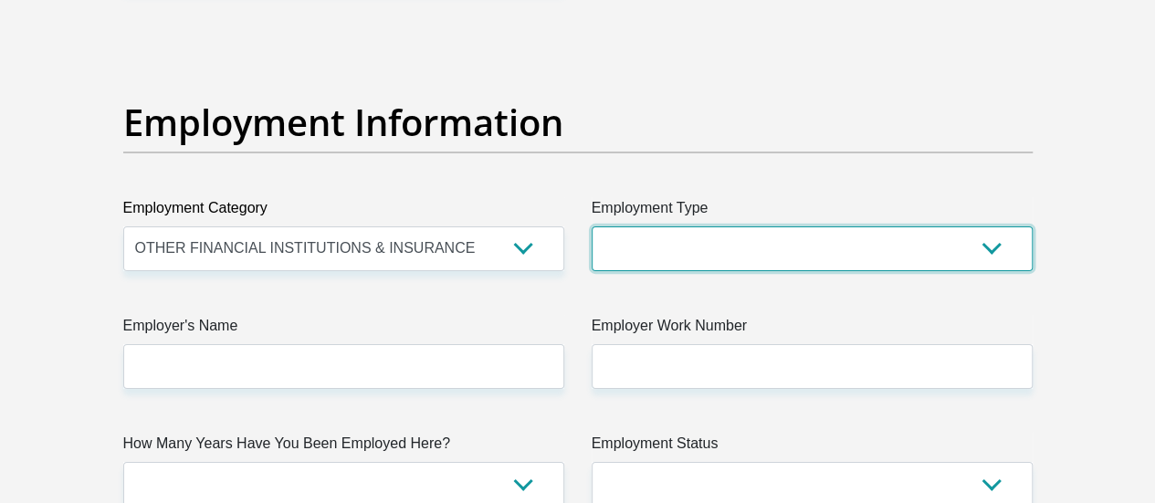
click at [767, 226] on select "College/Lecturer Craft Seller Creative Driver Executive Farmer Forces - Non Com…" at bounding box center [811, 248] width 441 height 45
select select "Office Staff/Clerk"
click at [591, 226] on select "College/Lecturer Craft Seller Creative Driver Executive Farmer Forces - Non Com…" at bounding box center [811, 248] width 441 height 45
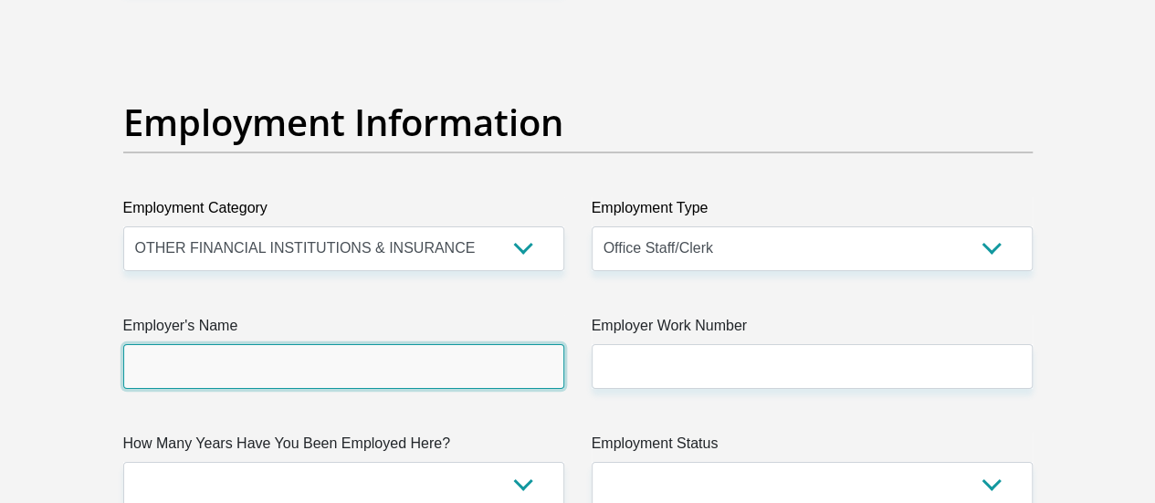
click at [305, 344] on input "Employer's Name" at bounding box center [343, 366] width 441 height 45
click at [243, 344] on input "Employer's Name" at bounding box center [343, 366] width 441 height 45
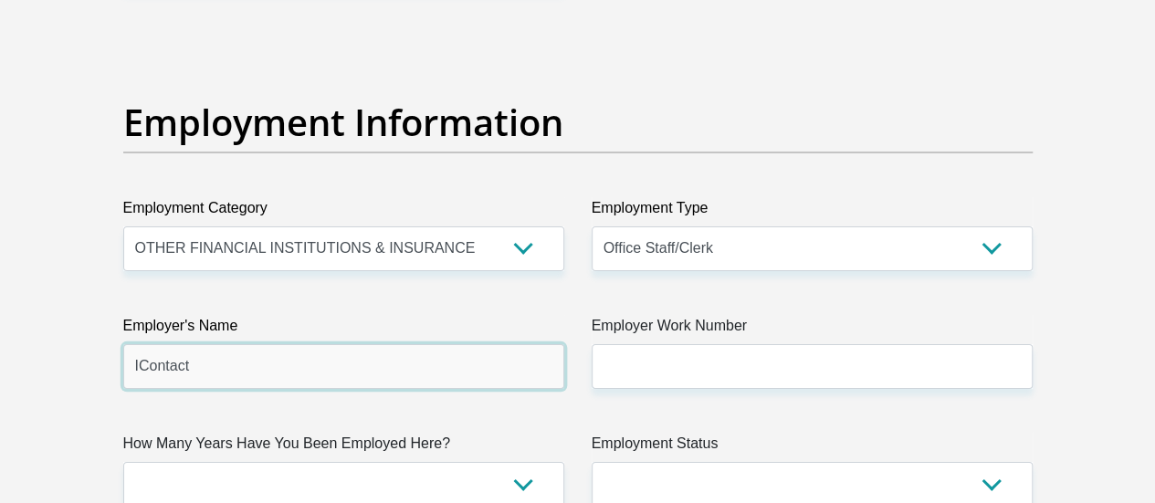
type input "IContact"
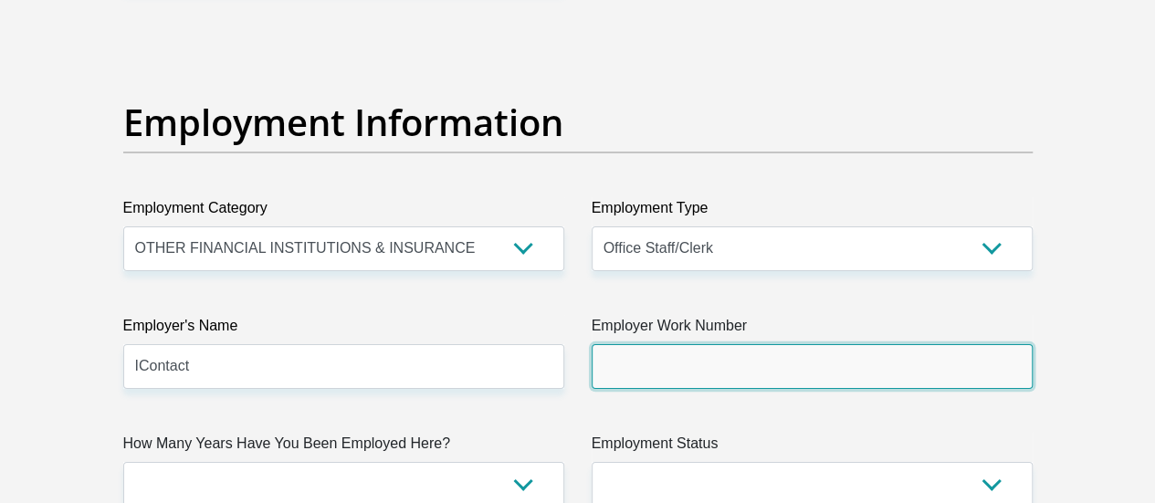
click at [641, 344] on input "Employer Work Number" at bounding box center [811, 366] width 441 height 45
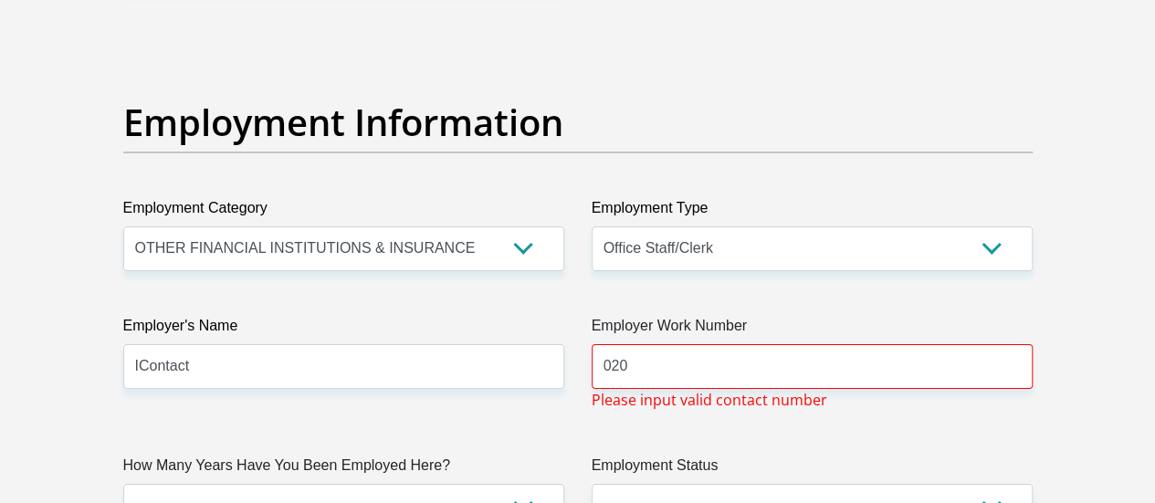
click at [716, 366] on div "Title Mr Ms Mrs Dr Other First Name Roselyn Surname Tshwane ID Number 840104134…" at bounding box center [578, 36] width 936 height 5961
click at [604, 344] on input "020" at bounding box center [811, 366] width 441 height 45
click at [678, 344] on input "ram020" at bounding box center [811, 366] width 441 height 45
type input "r"
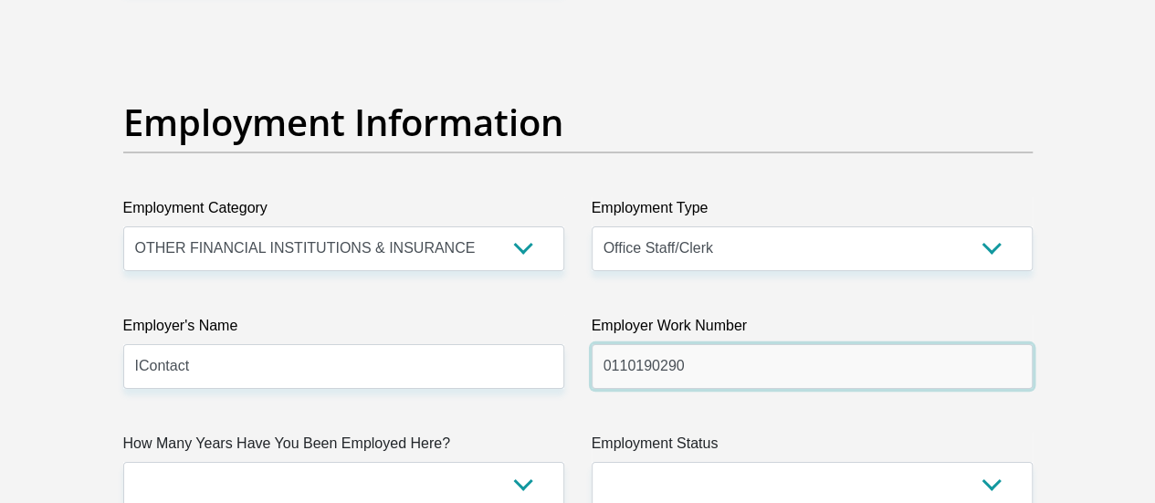
type input "0110190290"
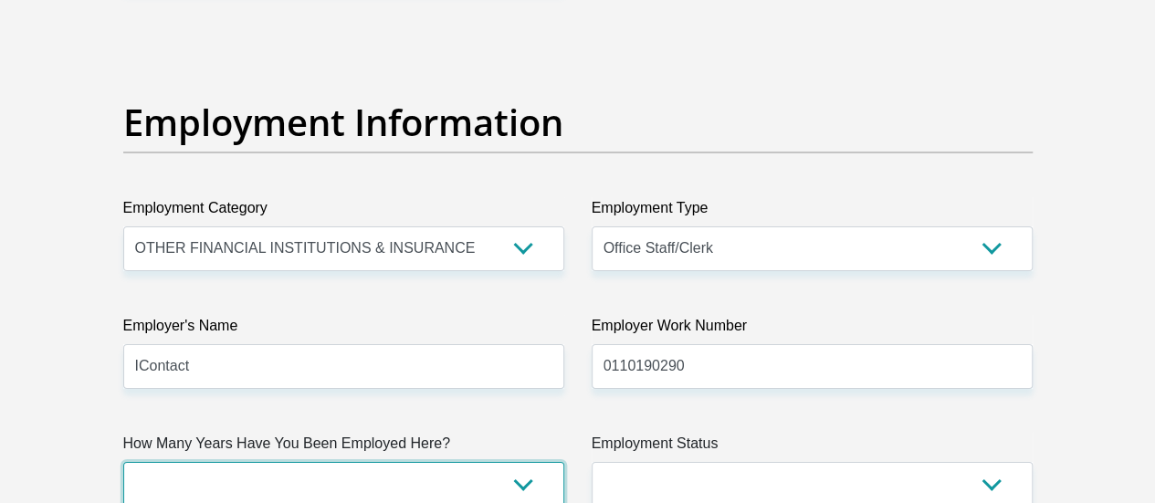
click at [418, 462] on select "less than 1 year 1-3 years 3-5 years 5+ years" at bounding box center [343, 484] width 441 height 45
select select "6"
click at [123, 462] on select "less than 1 year 1-3 years 3-5 years 5+ years" at bounding box center [343, 484] width 441 height 45
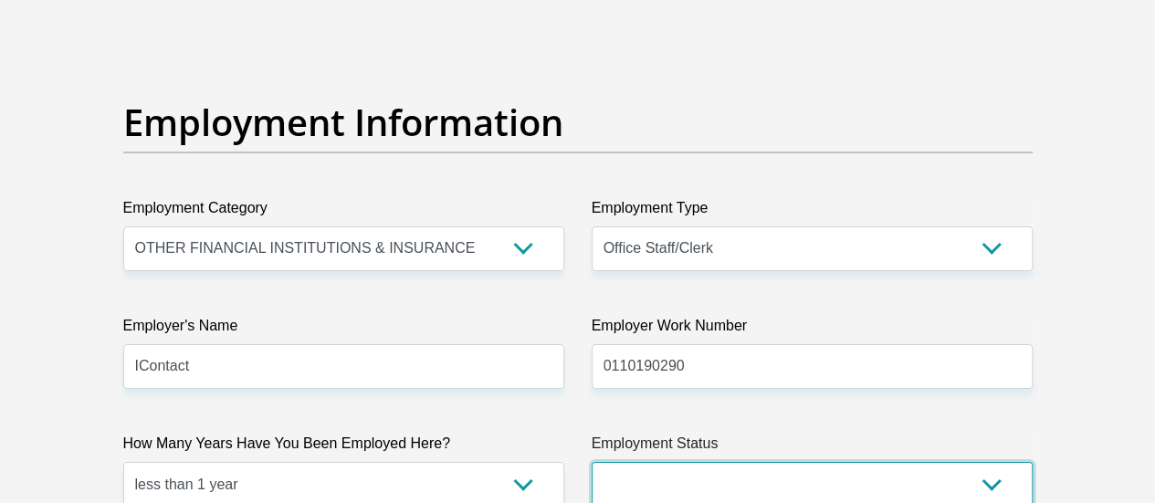
click at [710, 462] on select "Permanent/Full-time Part-time/Casual Contract Worker Self-Employed Housewife Re…" at bounding box center [811, 484] width 441 height 45
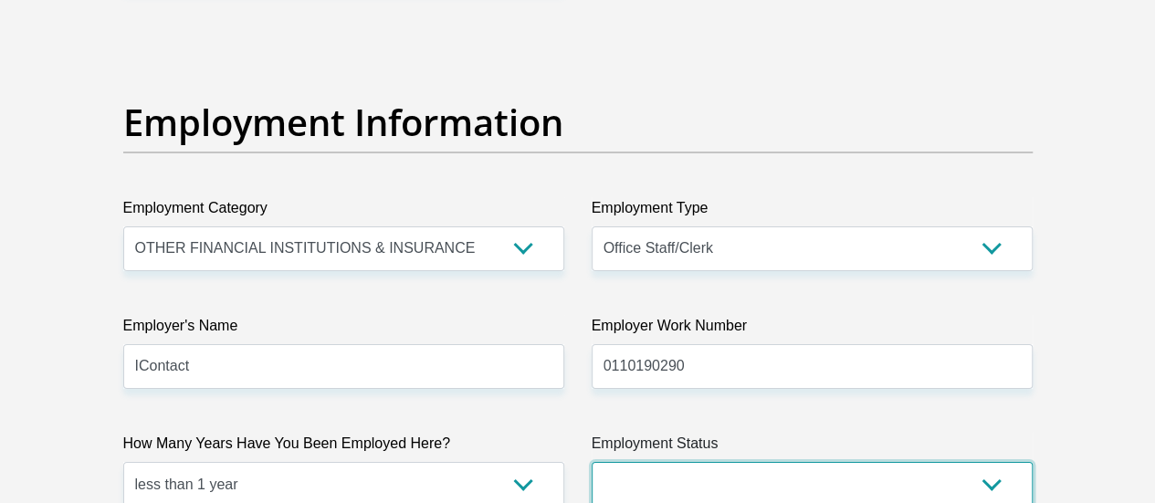
select select "3"
click at [591, 462] on select "Permanent/Full-time Part-time/Casual Contract Worker Self-Employed Housewife Re…" at bounding box center [811, 484] width 441 height 45
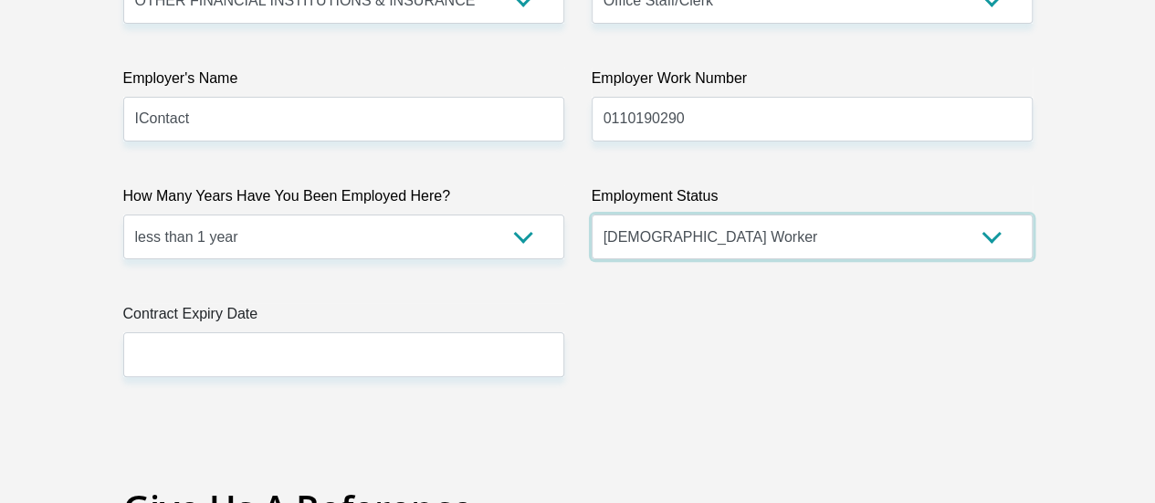
scroll to position [3553, 0]
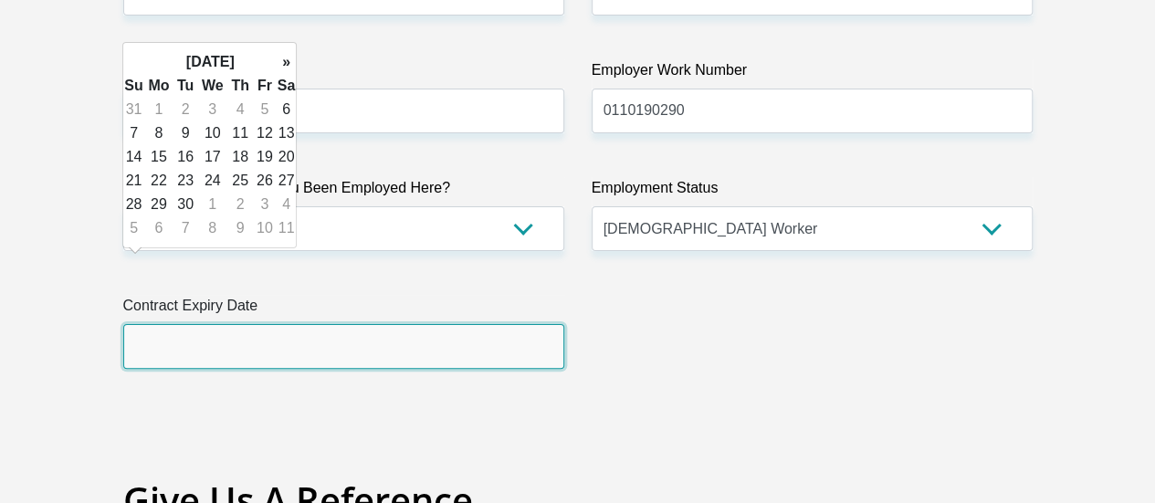
click at [166, 324] on input "text" at bounding box center [343, 346] width 441 height 45
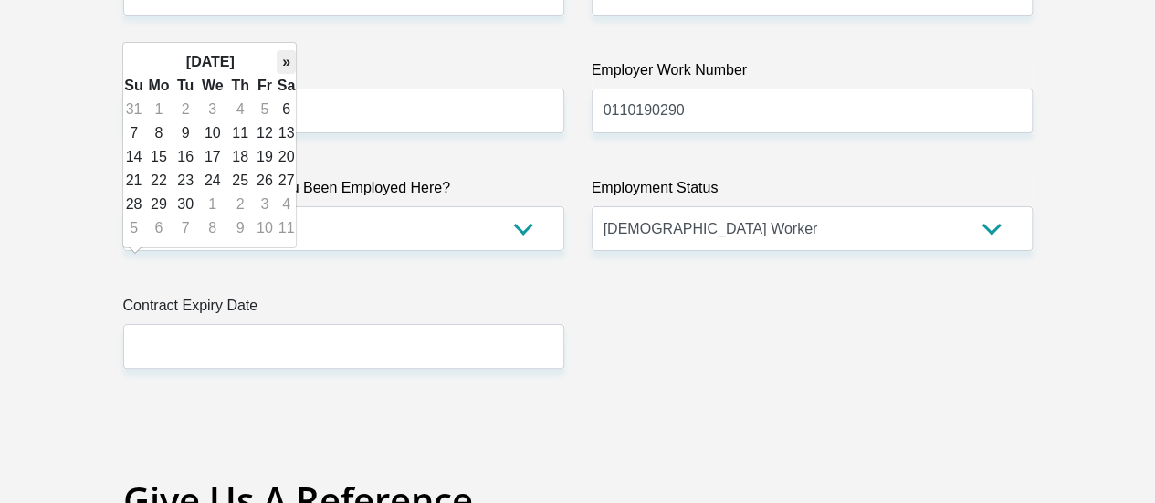
click at [283, 59] on th "»" at bounding box center [287, 62] width 20 height 24
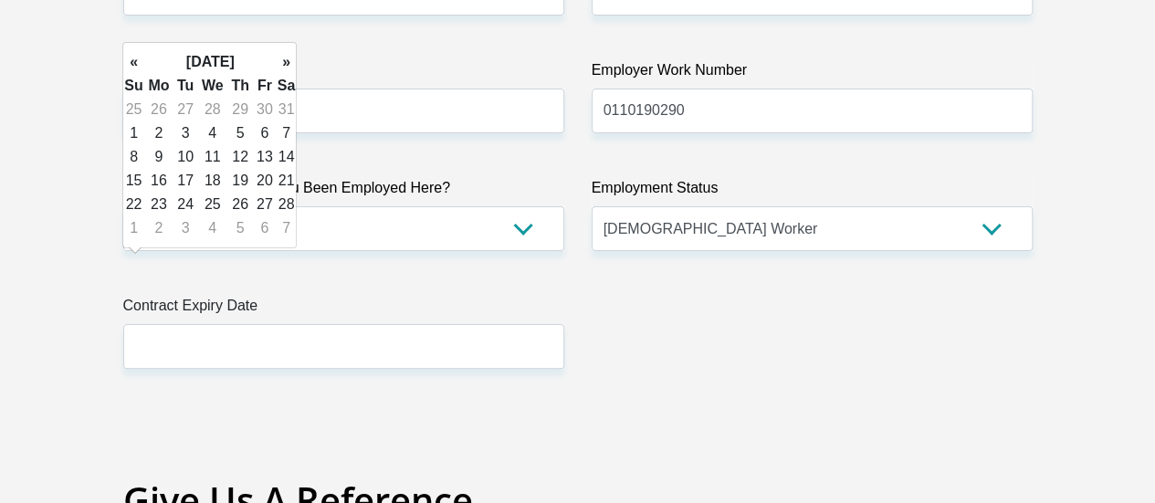
click at [283, 59] on th "»" at bounding box center [287, 62] width 20 height 24
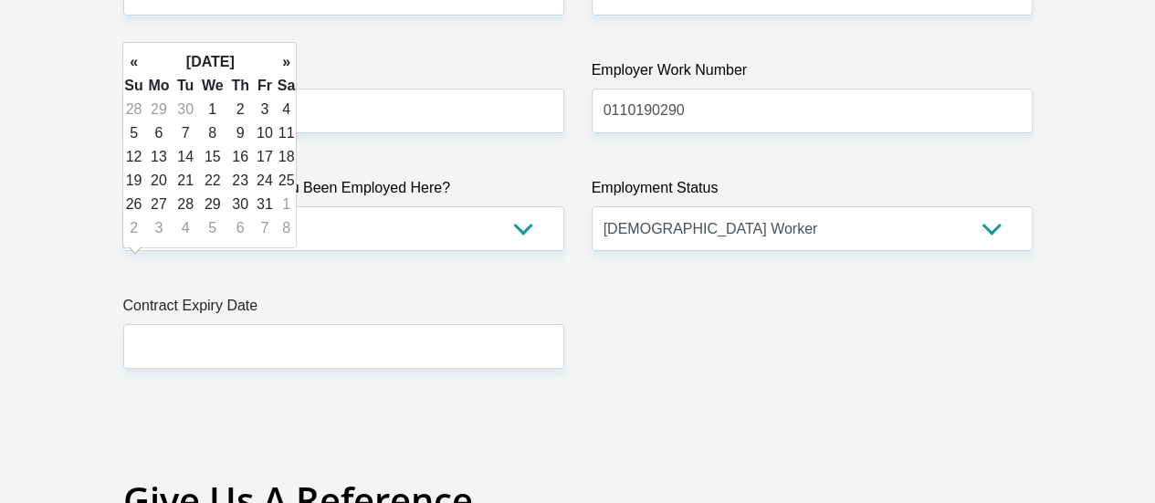
click at [283, 59] on th "»" at bounding box center [287, 62] width 20 height 24
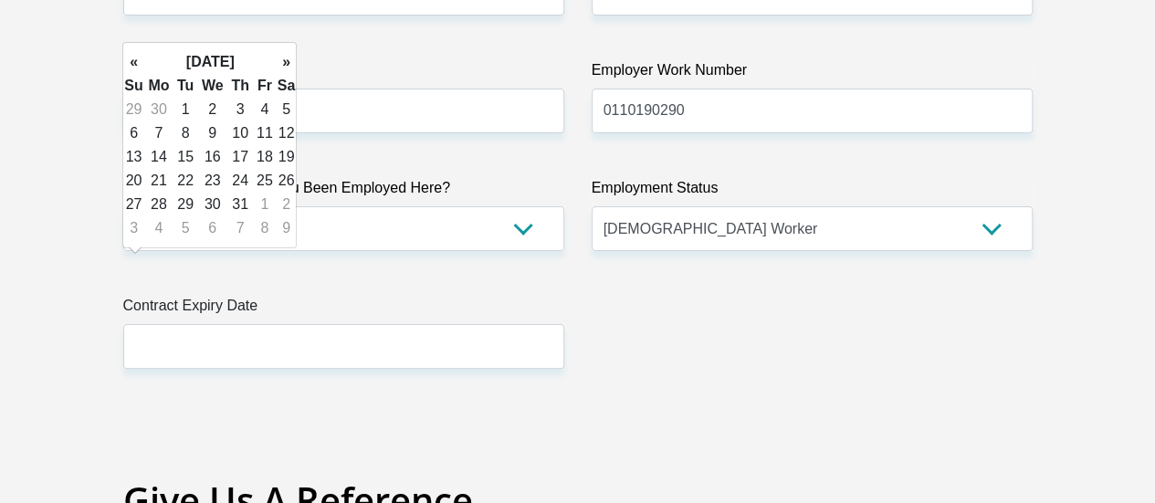
click at [283, 59] on th "»" at bounding box center [287, 62] width 20 height 24
click at [133, 61] on th "«" at bounding box center [133, 62] width 20 height 24
click at [141, 59] on th "«" at bounding box center [133, 62] width 20 height 24
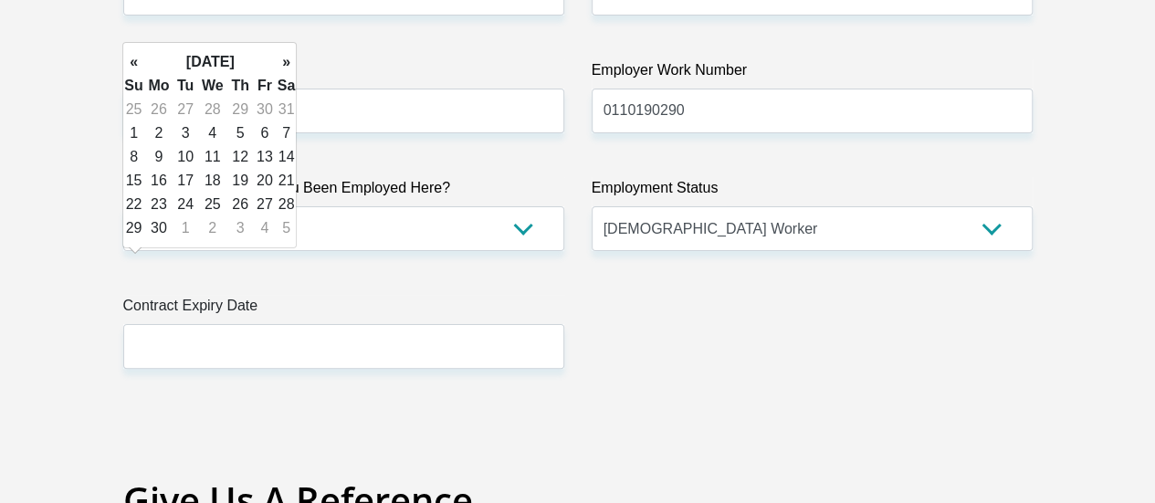
click at [141, 59] on th "«" at bounding box center [133, 62] width 20 height 24
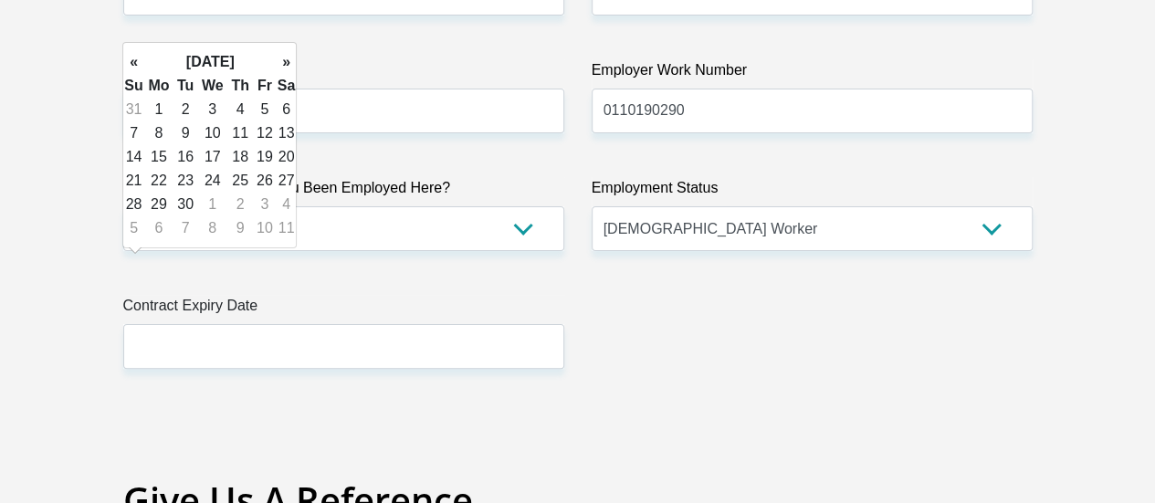
click at [141, 59] on th "«" at bounding box center [133, 62] width 20 height 24
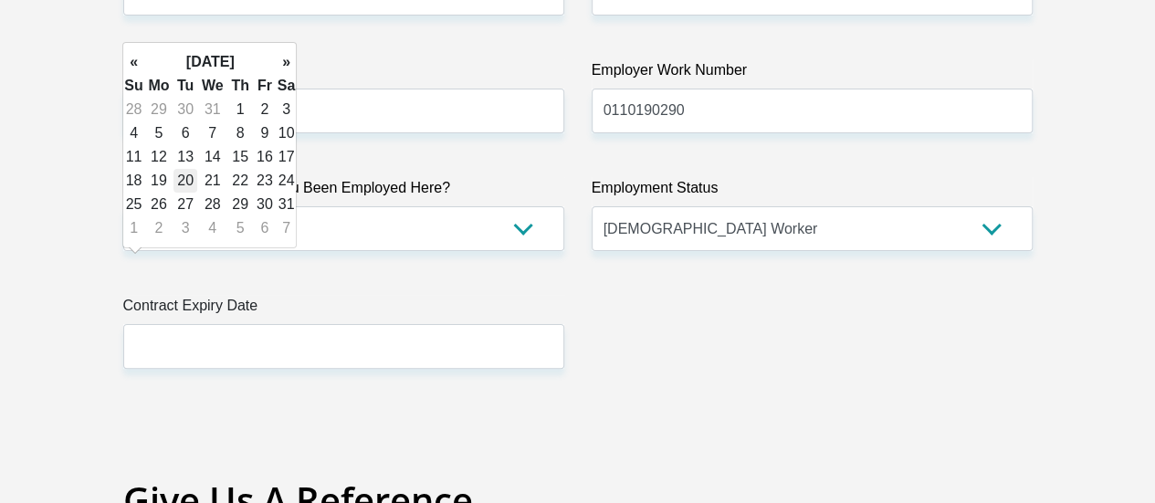
click at [190, 180] on td "20" at bounding box center [185, 181] width 24 height 24
type input "2026/01/20"
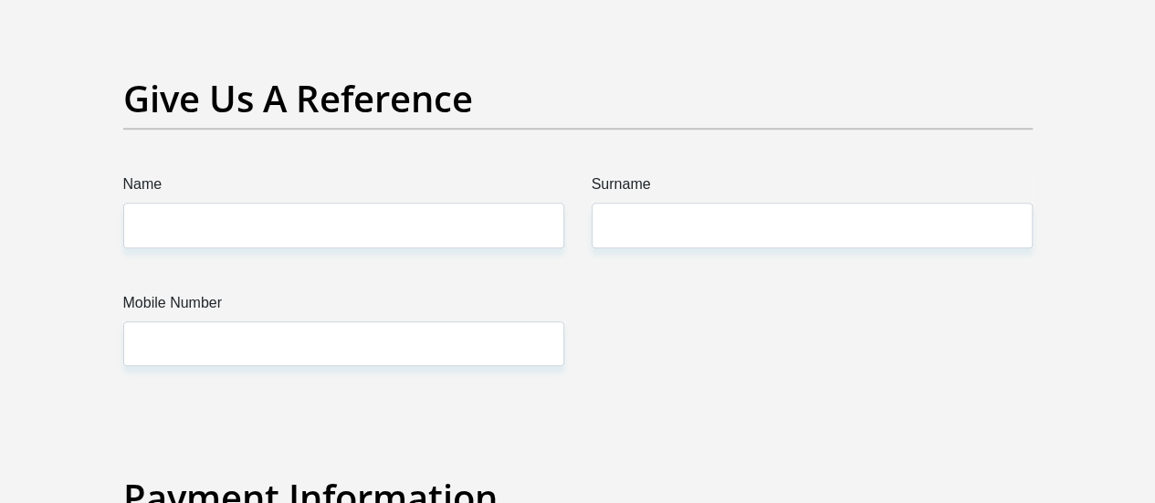
scroll to position [3991, 0]
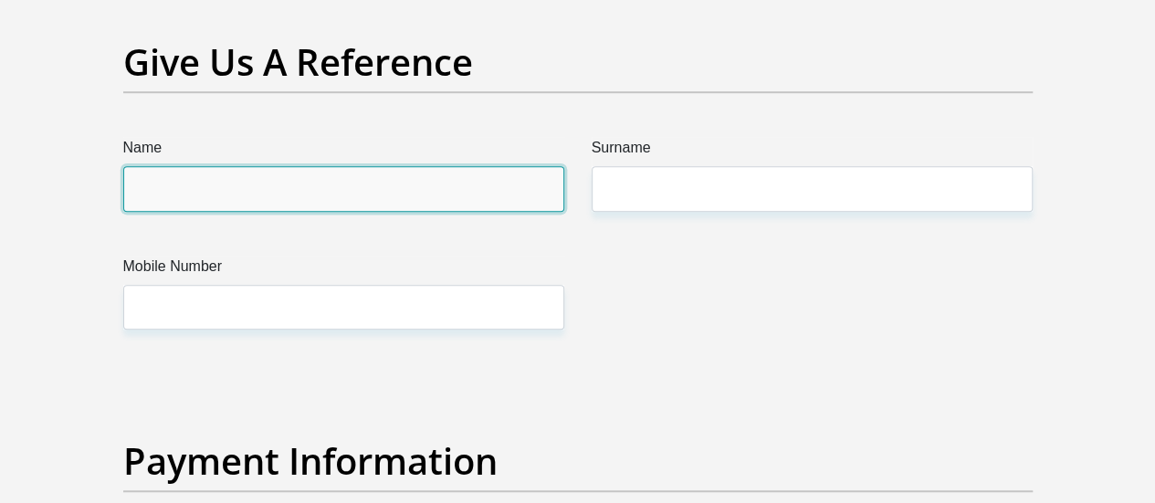
click at [203, 166] on input "Name" at bounding box center [343, 188] width 441 height 45
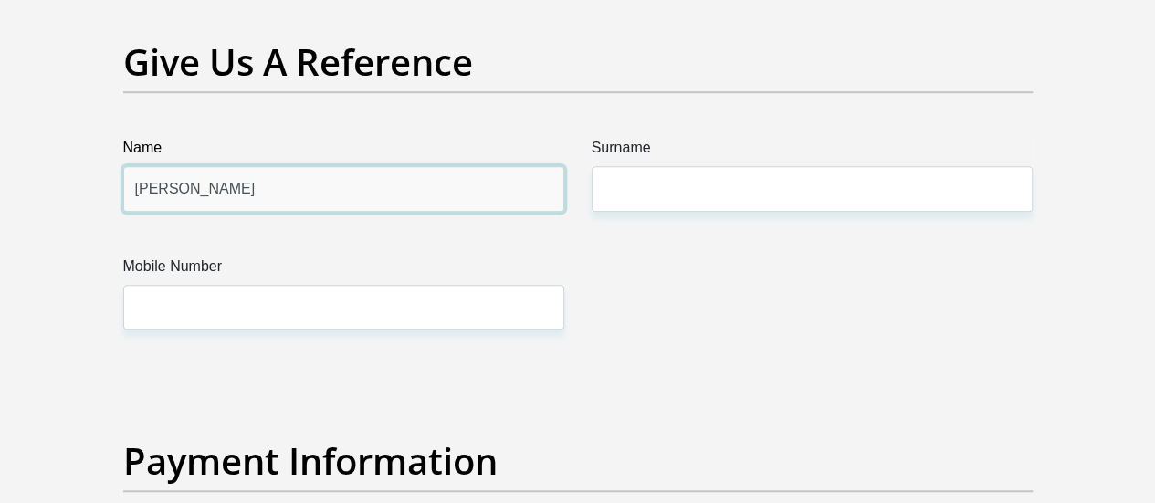
type input "Daniel"
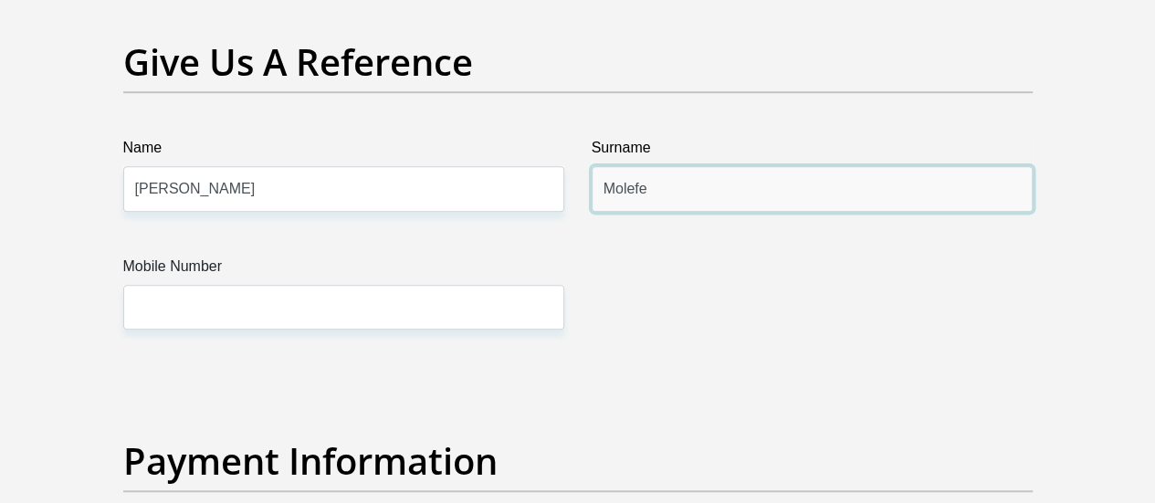
type input "Molefe"
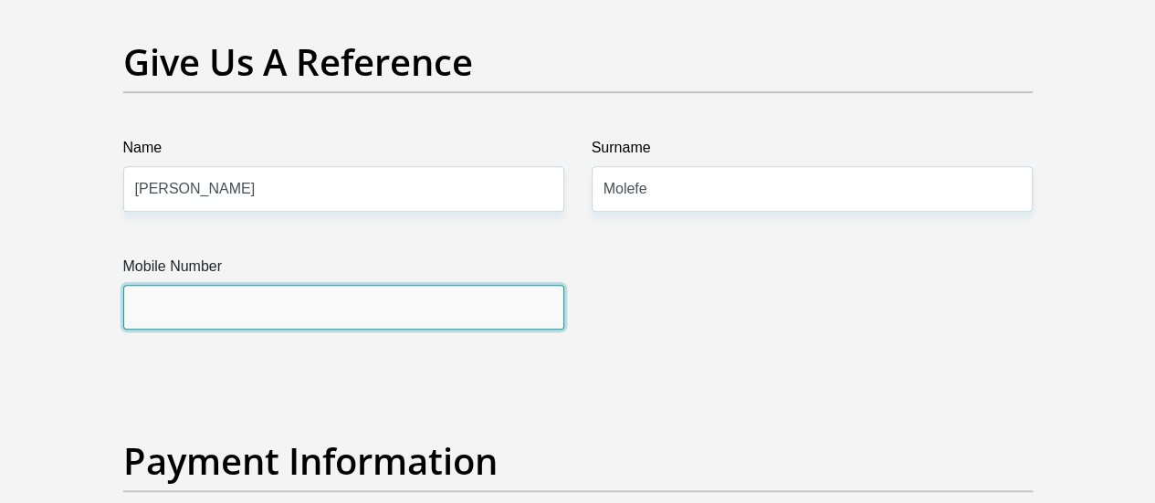
click at [162, 285] on input "Mobile Number" at bounding box center [343, 307] width 441 height 45
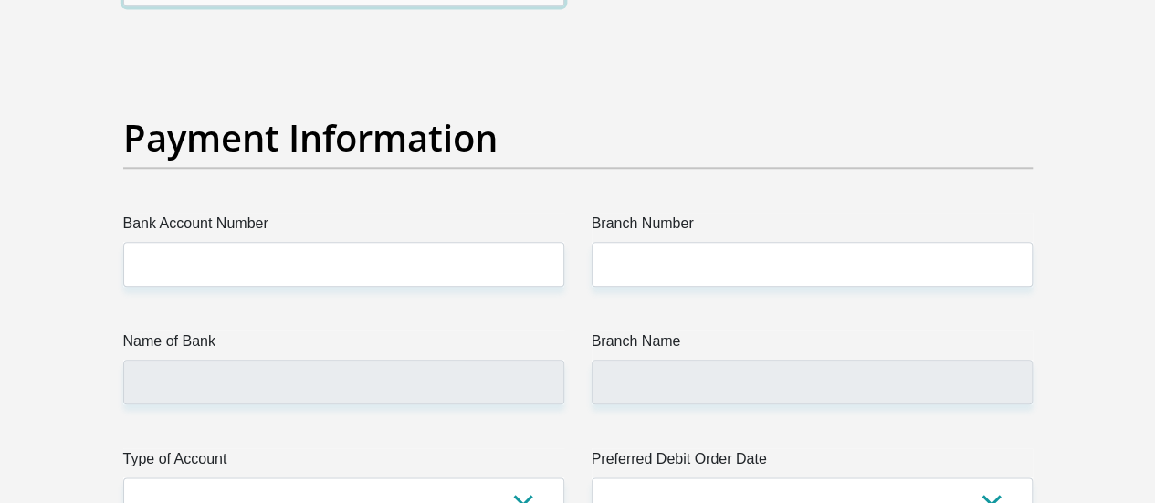
scroll to position [4332, 0]
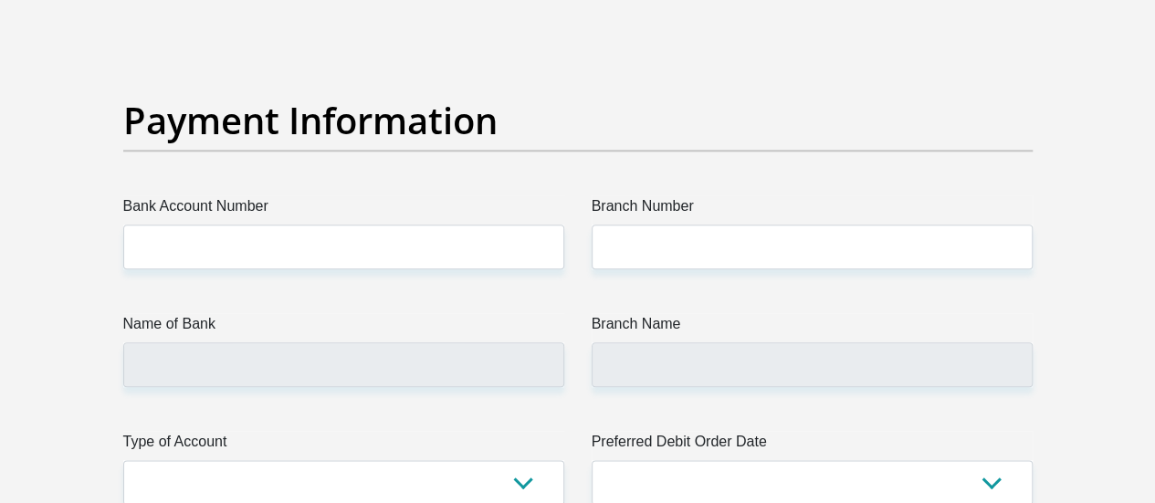
type input "0736095532"
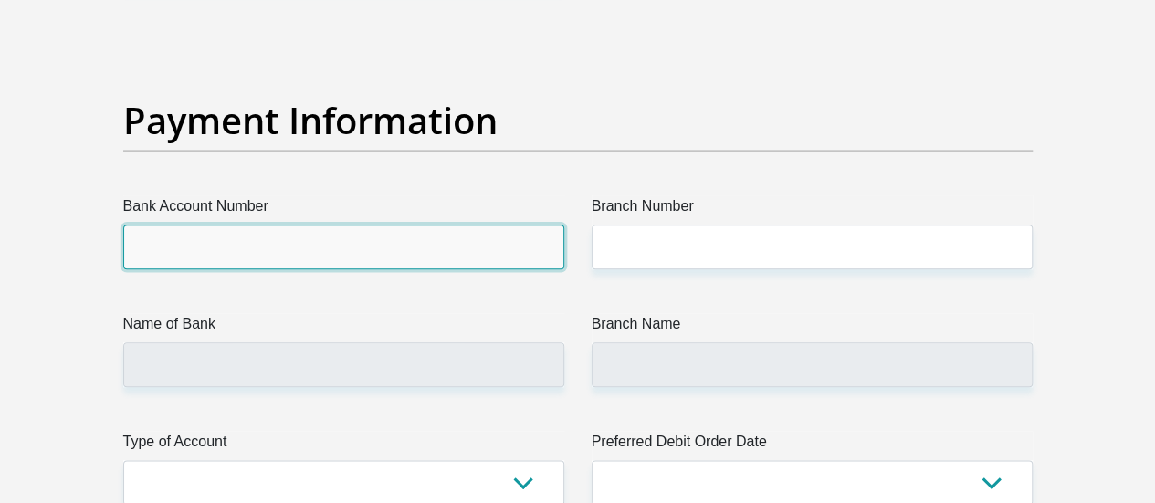
click at [227, 225] on input "Bank Account Number" at bounding box center [343, 247] width 441 height 45
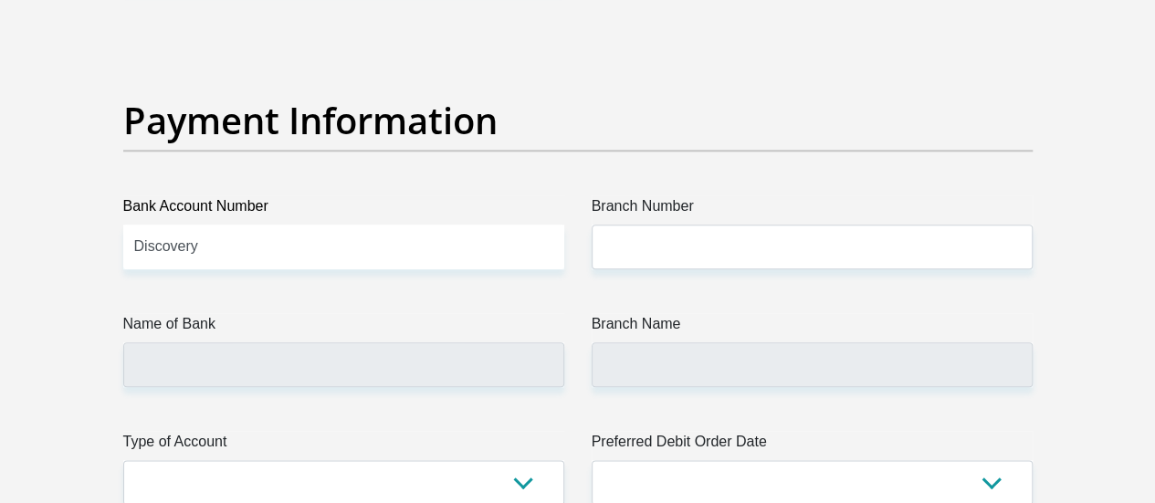
drag, startPoint x: 247, startPoint y: 176, endPoint x: 119, endPoint y: 179, distance: 128.7
click at [119, 195] on div "Bank Account Number Discovery" at bounding box center [344, 232] width 468 height 74
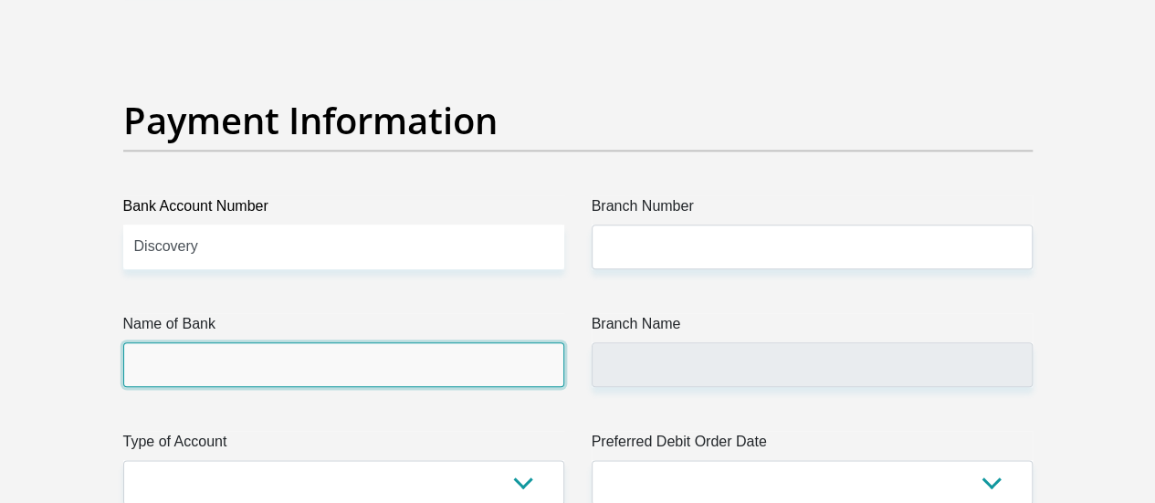
click at [149, 342] on input "Name of Bank" at bounding box center [343, 364] width 441 height 45
click at [213, 342] on input "Name of Bank" at bounding box center [343, 364] width 441 height 45
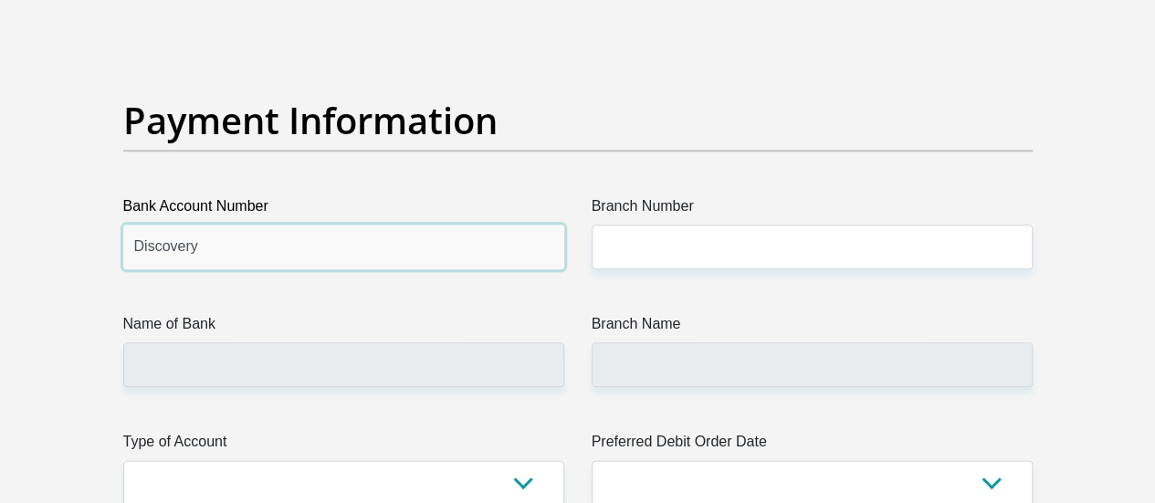
click at [172, 225] on input "Discovery" at bounding box center [343, 247] width 441 height 45
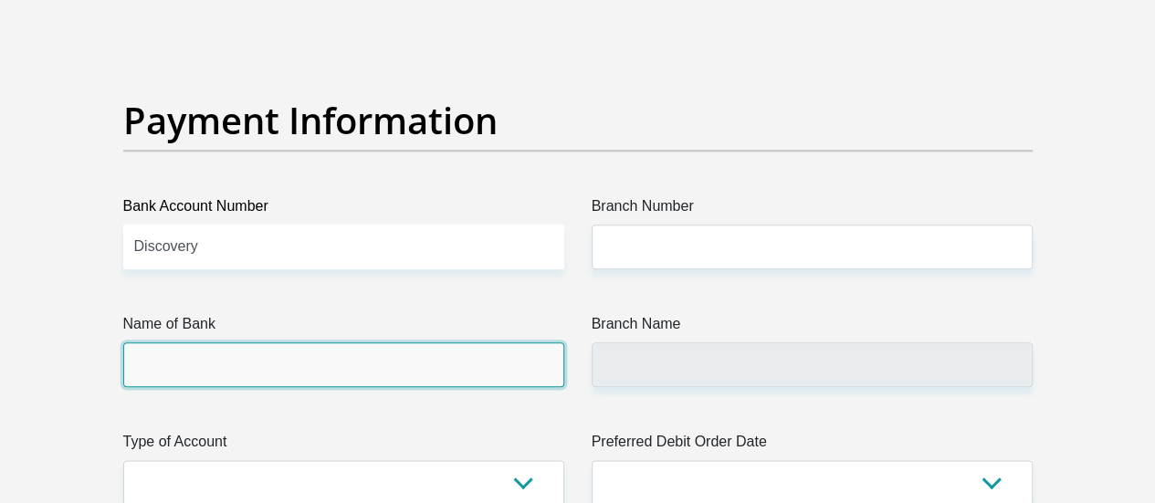
click at [186, 342] on input "Name of Bank" at bounding box center [343, 364] width 441 height 45
click at [183, 342] on input "Name of Bank" at bounding box center [343, 364] width 441 height 45
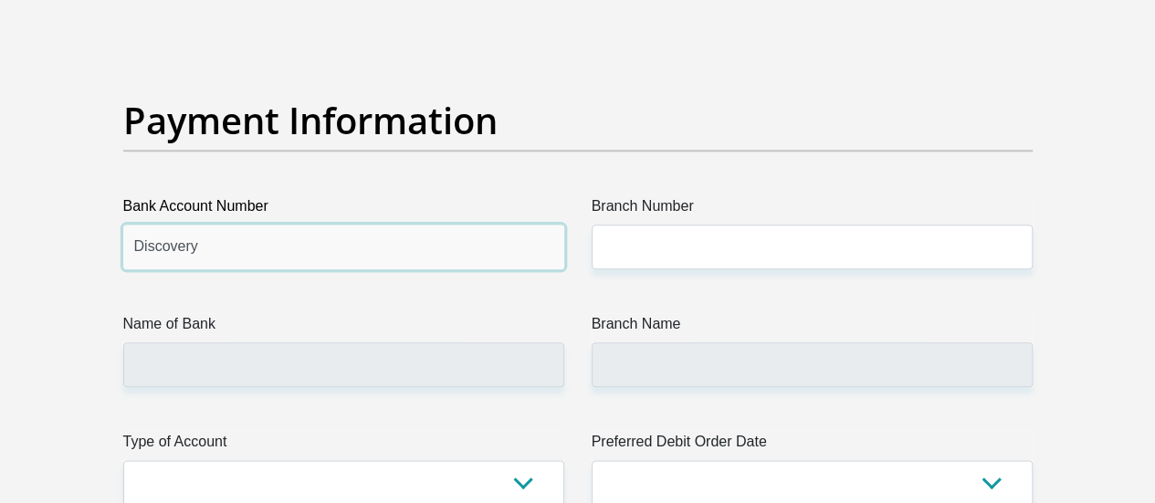
click at [228, 225] on input "Discovery" at bounding box center [343, 247] width 441 height 45
type input "D"
type input "19442154287"
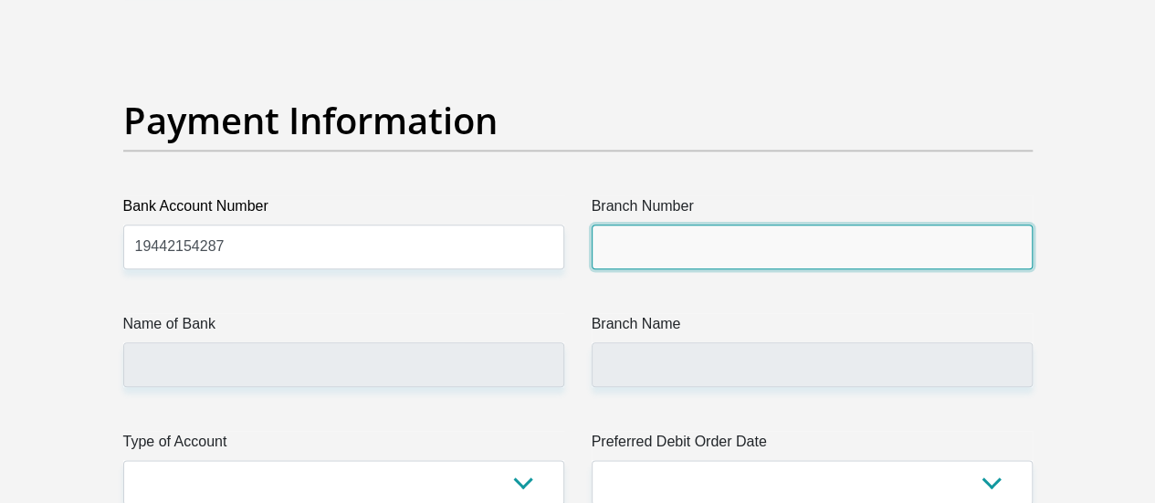
click at [622, 225] on input "Branch Number" at bounding box center [811, 247] width 441 height 45
type input "679000"
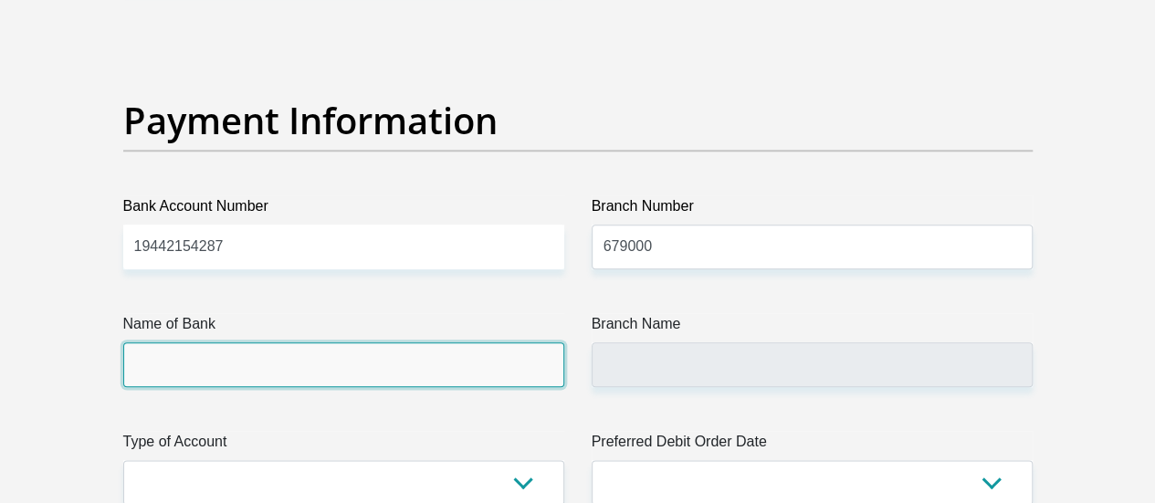
click at [251, 342] on input "Name of Bank" at bounding box center [343, 364] width 441 height 45
type input "DISCOVERY BANK LTD"
type input "DISCOVERY UNIVERSAL BRANCH"
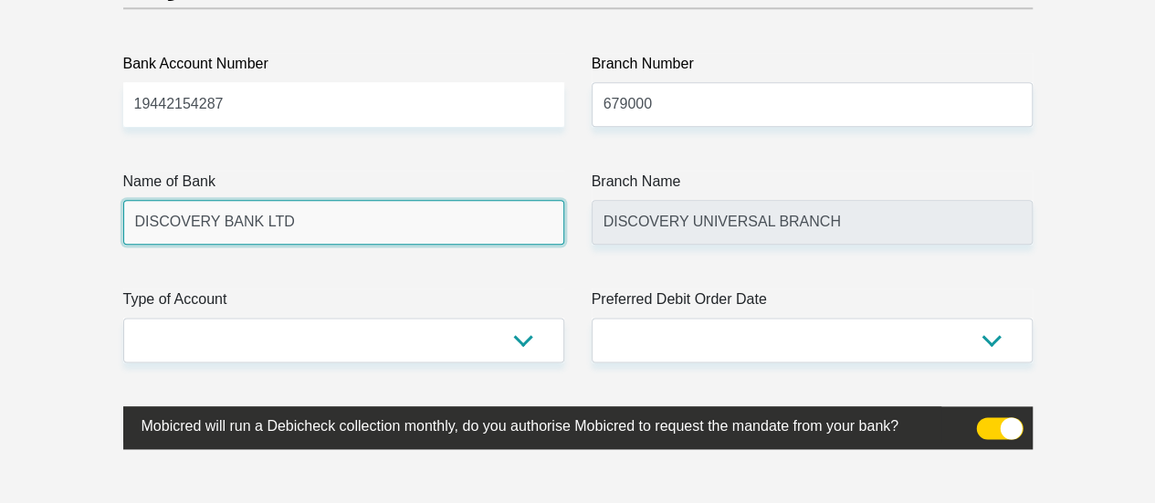
scroll to position [4514, 0]
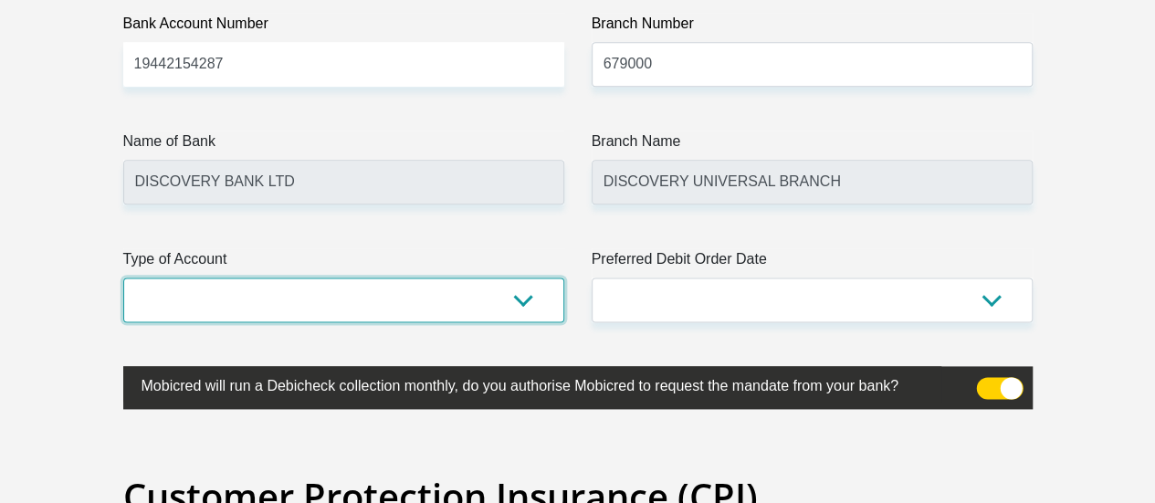
click at [520, 277] on select "Cheque Savings" at bounding box center [343, 299] width 441 height 45
select select "SAV"
click at [123, 277] on select "Cheque Savings" at bounding box center [343, 299] width 441 height 45
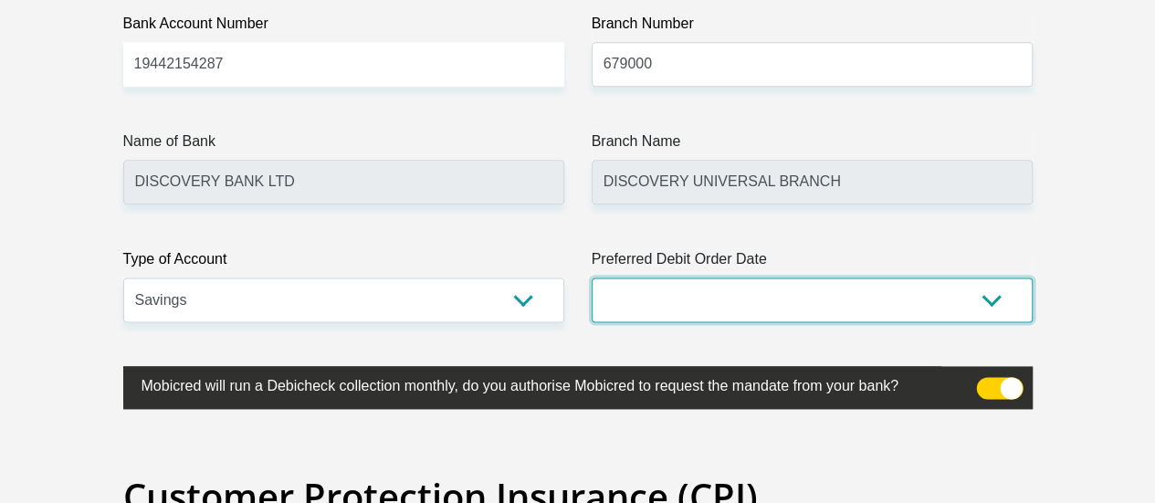
click at [772, 277] on select "1st 2nd 3rd 4th 5th 7th 18th 19th 20th 21st 22nd 23rd 24th 25th 26th 27th 28th …" at bounding box center [811, 299] width 441 height 45
select select "1"
click at [591, 277] on select "1st 2nd 3rd 4th 5th 7th 18th 19th 20th 21st 22nd 23rd 24th 25th 26th 27th 28th …" at bounding box center [811, 299] width 441 height 45
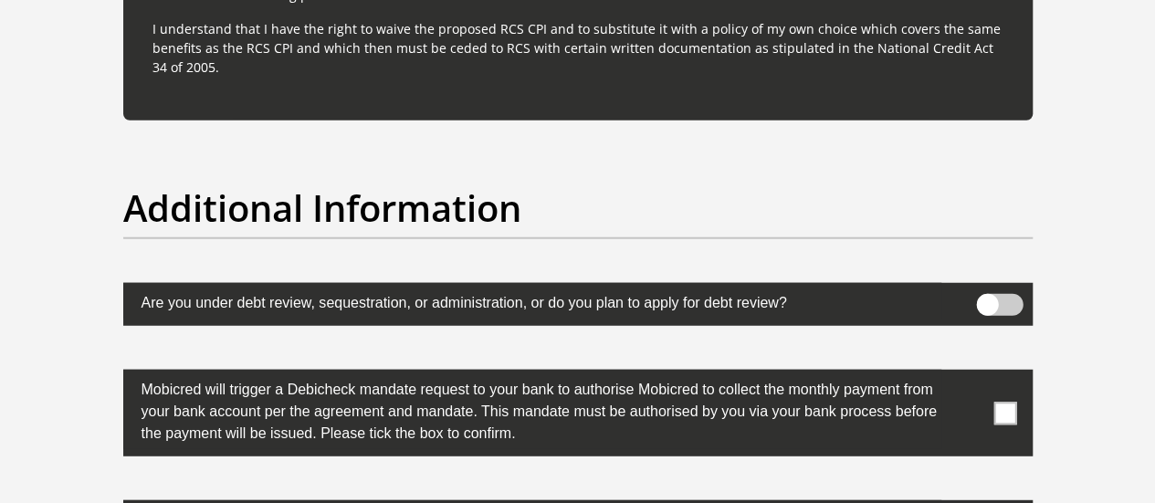
scroll to position [5756, 0]
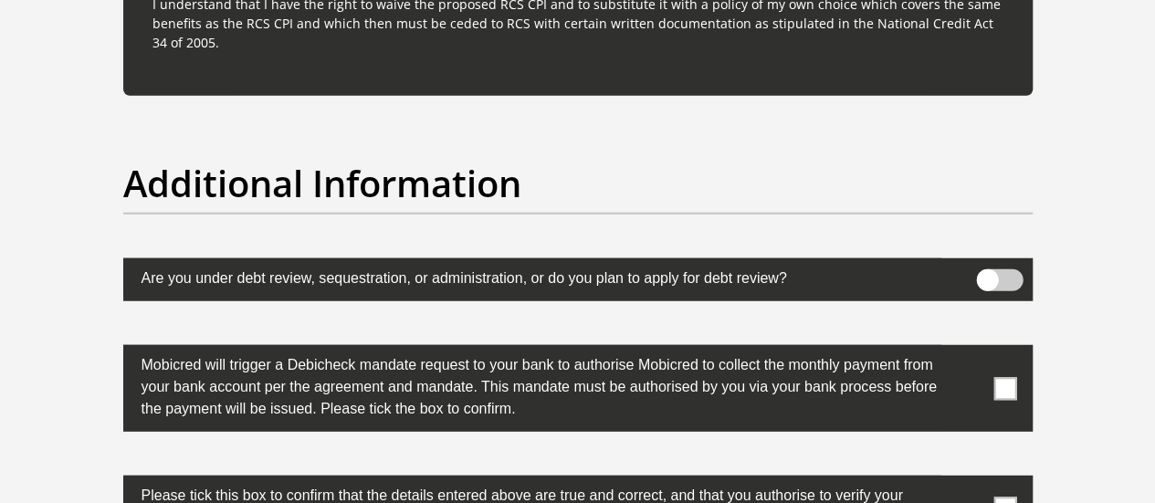
click at [1012, 377] on span at bounding box center [1004, 388] width 23 height 23
click at [968, 350] on input "checkbox" at bounding box center [968, 350] width 0 height 0
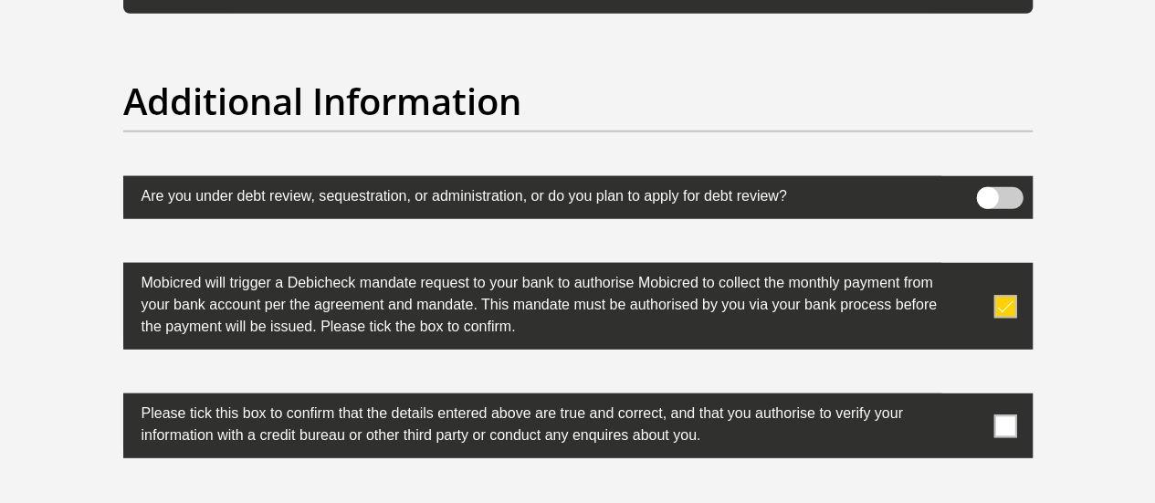
scroll to position [5865, 0]
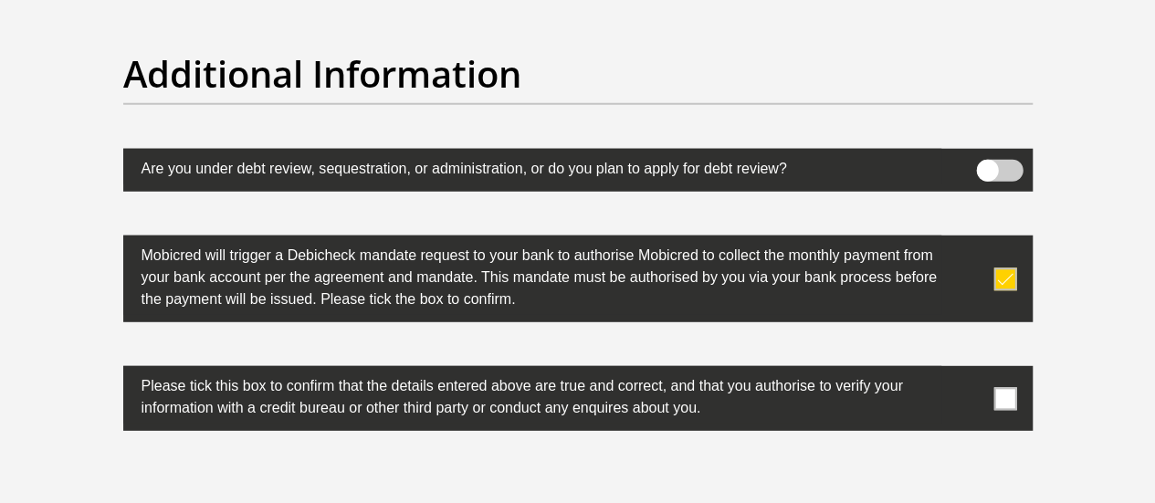
click at [1006, 387] on span at bounding box center [1004, 398] width 23 height 23
click at [968, 371] on input "checkbox" at bounding box center [968, 371] width 0 height 0
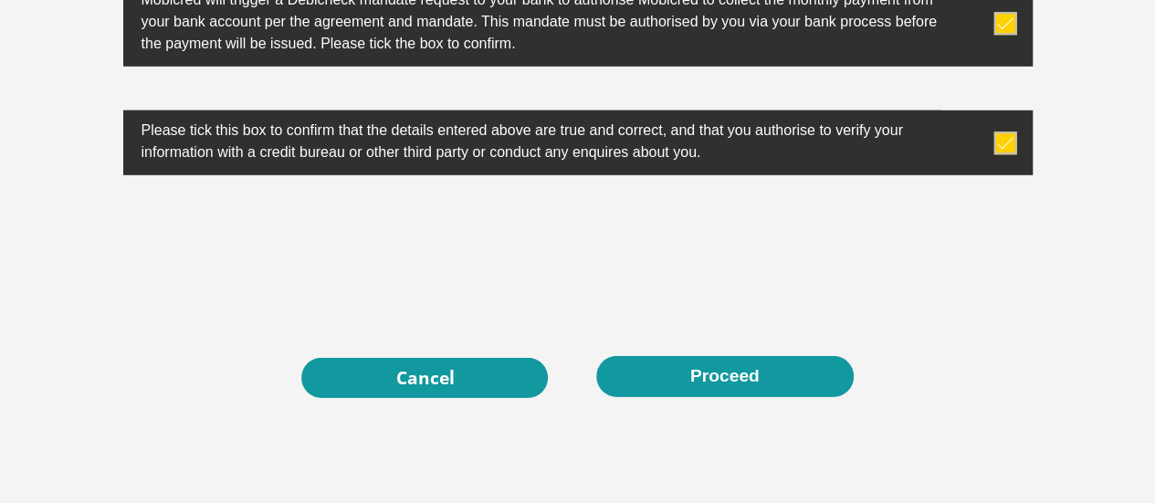
scroll to position [6157, 0]
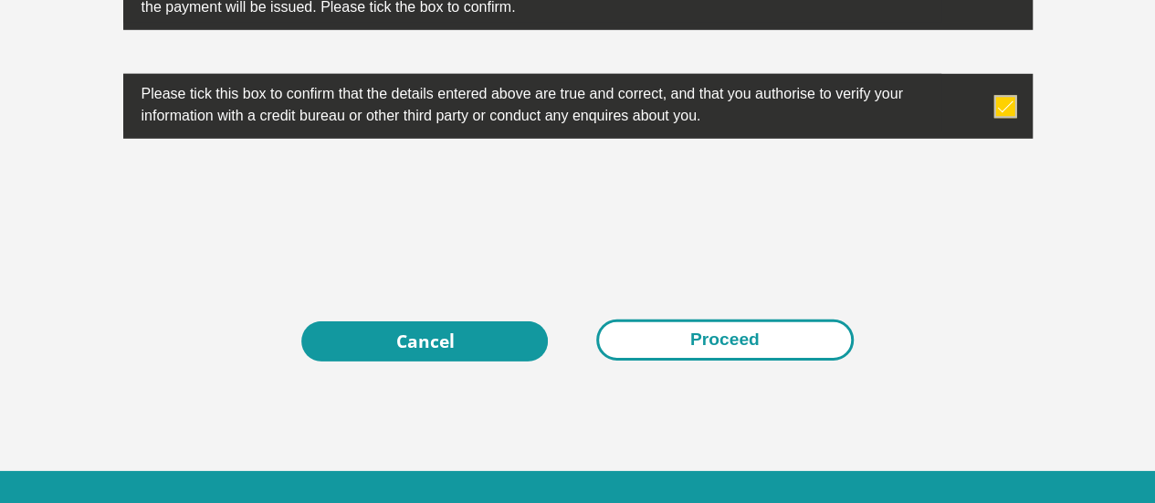
click at [712, 319] on button "Proceed" at bounding box center [724, 339] width 257 height 41
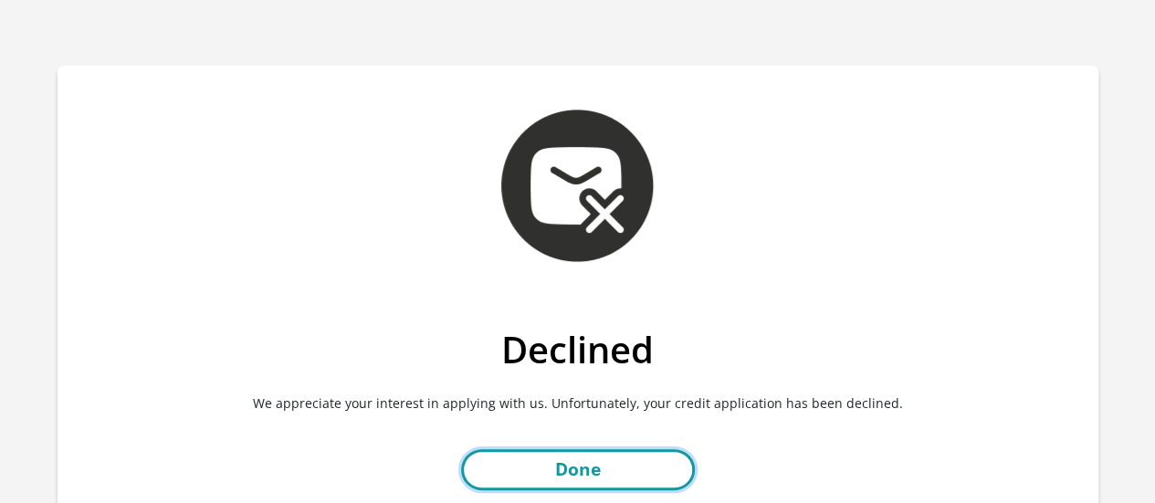
click at [580, 466] on link "Done" at bounding box center [578, 469] width 234 height 41
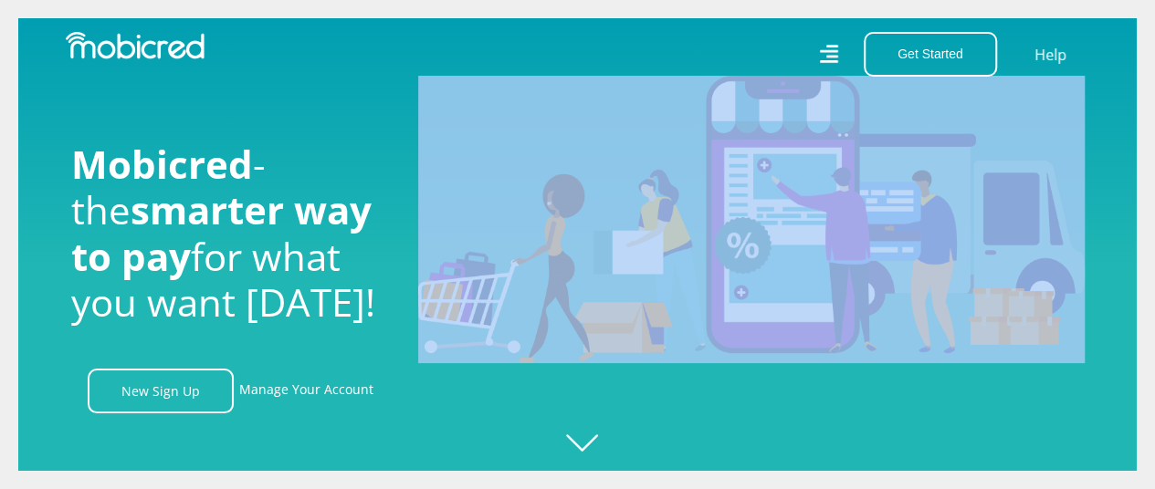
drag, startPoint x: 0, startPoint y: 0, endPoint x: 712, endPoint y: 229, distance: 747.9
click at [712, 229] on header "Mobicred - the smarter way to pay for what you want [DATE]! New Sign Up Manage …" at bounding box center [577, 244] width 1155 height 489
